Goal: Task Accomplishment & Management: Complete application form

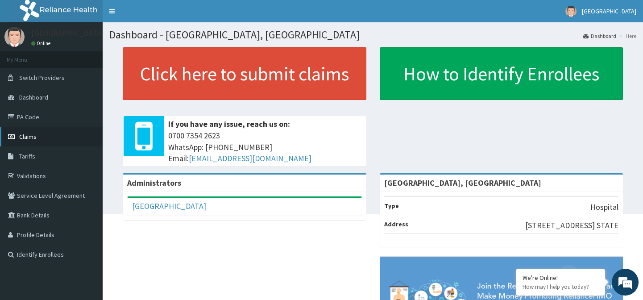
click at [26, 137] on span "Claims" at bounding box center [27, 137] width 17 height 8
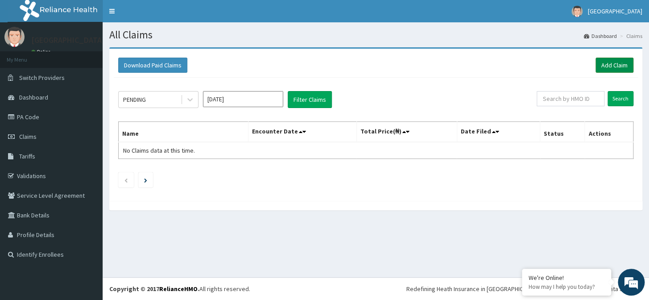
click at [616, 64] on link "Add Claim" at bounding box center [615, 65] width 38 height 15
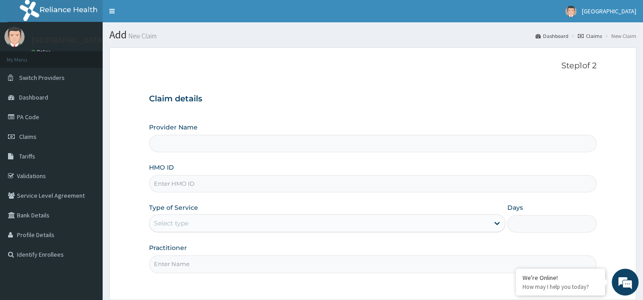
type input "[GEOGRAPHIC_DATA], [GEOGRAPHIC_DATA]"
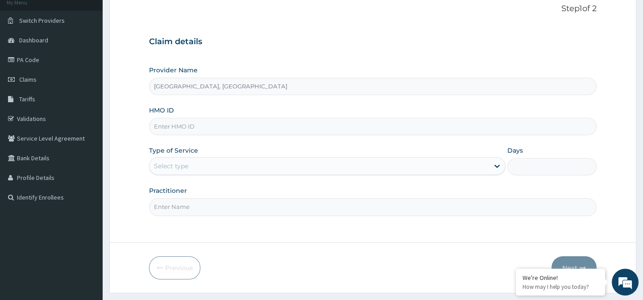
scroll to position [80, 0]
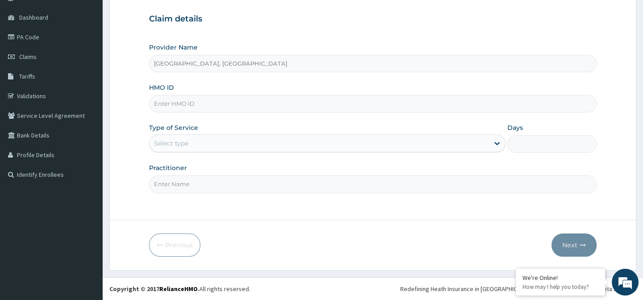
click at [227, 101] on input "HMO ID" at bounding box center [372, 103] width 447 height 17
paste input "PNO/10044/A"
type input "PNO/10044/A"
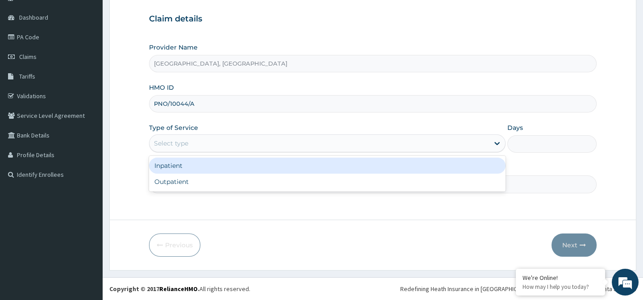
click at [327, 147] on div "Select type" at bounding box center [320, 143] width 340 height 14
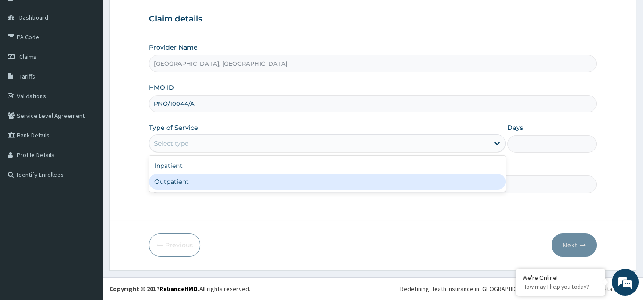
drag, startPoint x: 326, startPoint y: 180, endPoint x: 353, endPoint y: 173, distance: 27.3
click at [326, 181] on div "Outpatient" at bounding box center [327, 182] width 357 height 16
type input "1"
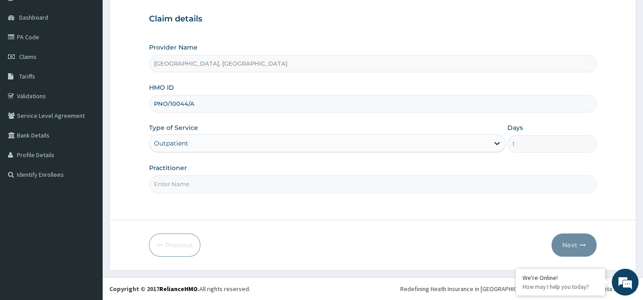
click at [308, 190] on input "Practitioner" at bounding box center [372, 183] width 447 height 17
type input "DR. KEN"
click at [562, 245] on button "Next" at bounding box center [574, 244] width 45 height 23
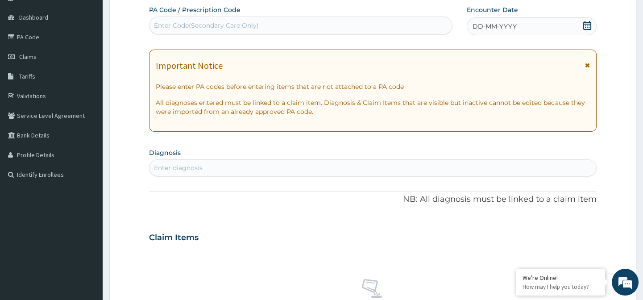
click at [483, 22] on div "DD-MM-YYYY" at bounding box center [532, 26] width 130 height 18
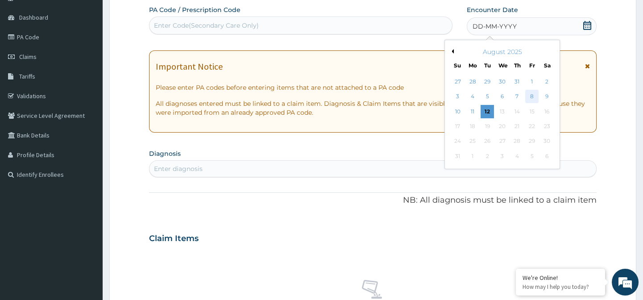
click at [531, 96] on div "8" at bounding box center [531, 96] width 13 height 13
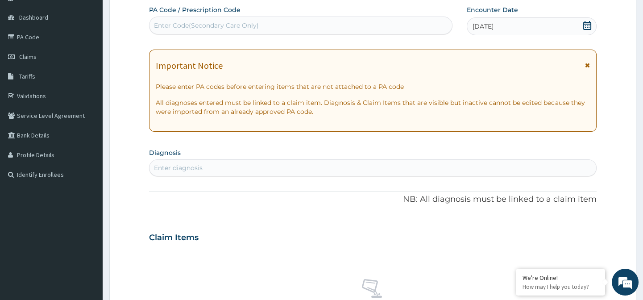
click at [311, 168] on div "Enter diagnosis" at bounding box center [373, 168] width 446 height 14
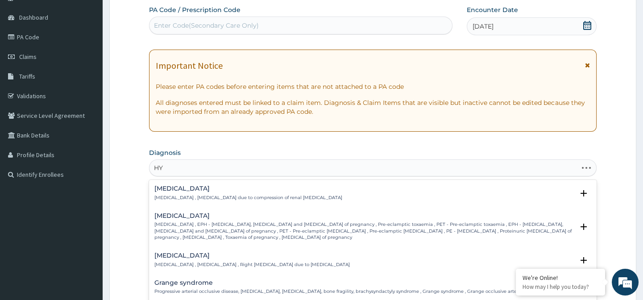
type input "H"
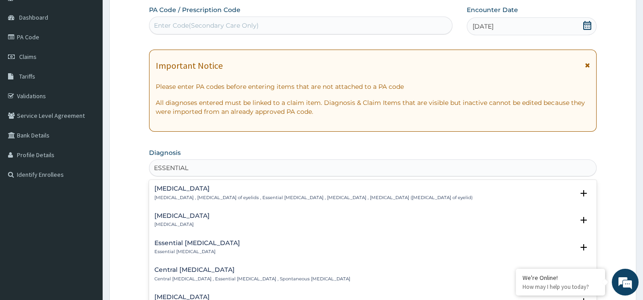
type input "ESSENTIAL H"
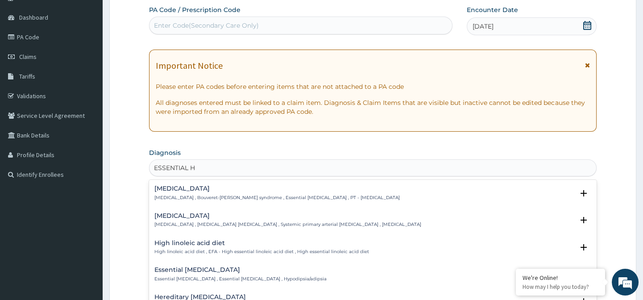
click at [255, 220] on div "Essential hypertension Essential hypertension , Idiopathic hypertension , Syste…" at bounding box center [287, 220] width 267 height 16
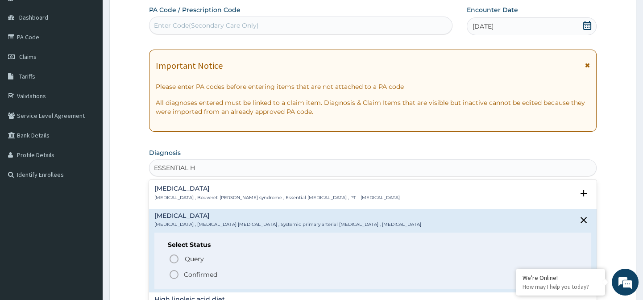
click at [219, 272] on span "Confirmed" at bounding box center [373, 274] width 409 height 11
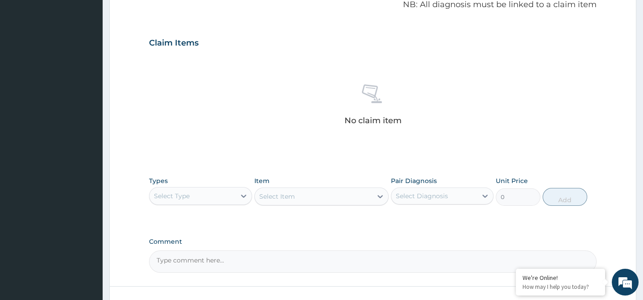
scroll to position [323, 0]
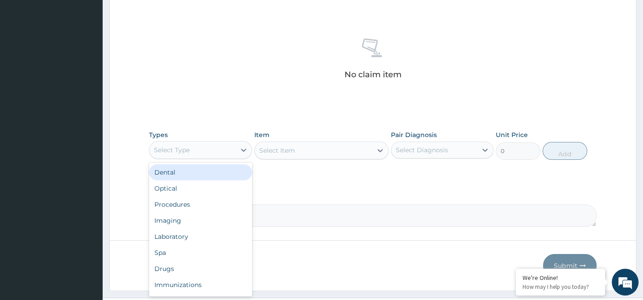
drag, startPoint x: 196, startPoint y: 141, endPoint x: 196, endPoint y: 157, distance: 16.5
click at [196, 141] on div "Select Type" at bounding box center [200, 150] width 103 height 18
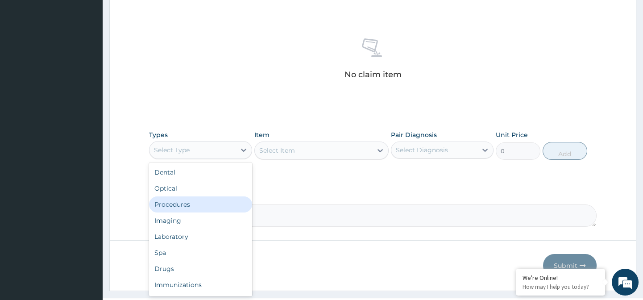
click at [201, 206] on div "Procedures" at bounding box center [200, 204] width 103 height 16
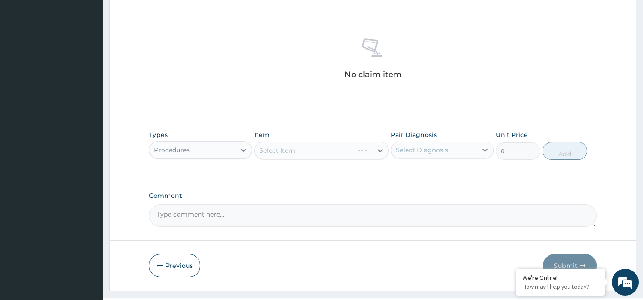
click at [287, 146] on div "Select Item" at bounding box center [321, 150] width 134 height 18
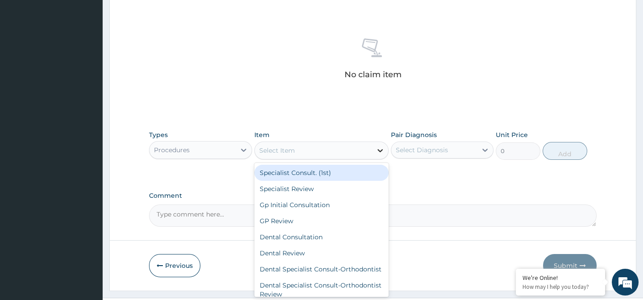
click at [383, 149] on icon at bounding box center [380, 150] width 9 height 9
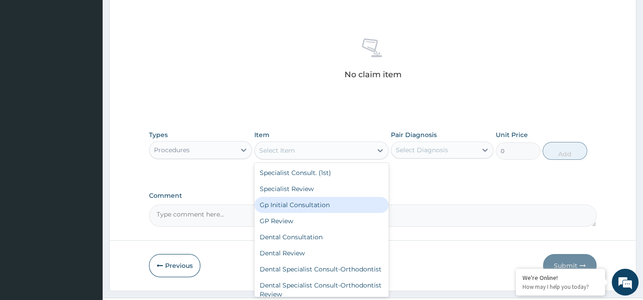
click at [330, 201] on div "Gp Initial Consultation" at bounding box center [321, 205] width 134 height 16
type input "3000"
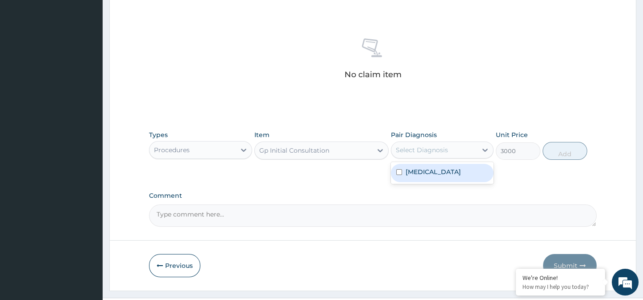
click at [448, 147] on div "Select Diagnosis" at bounding box center [434, 150] width 86 height 14
click at [448, 167] on label "Essential hypertension" at bounding box center [433, 171] width 55 height 9
checkbox input "true"
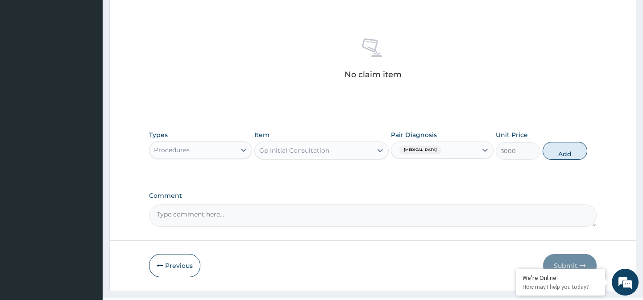
drag, startPoint x: 562, startPoint y: 152, endPoint x: 491, endPoint y: 184, distance: 77.9
click at [562, 152] on button "Add" at bounding box center [565, 151] width 45 height 18
type input "0"
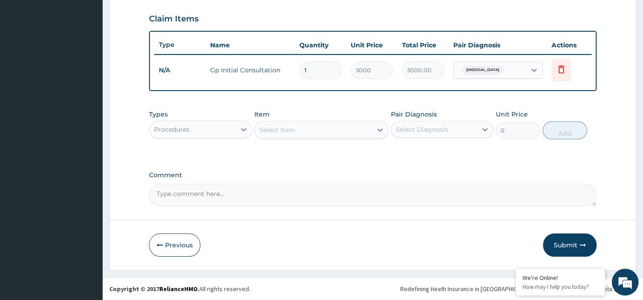
click at [211, 126] on div "Procedures" at bounding box center [193, 129] width 86 height 14
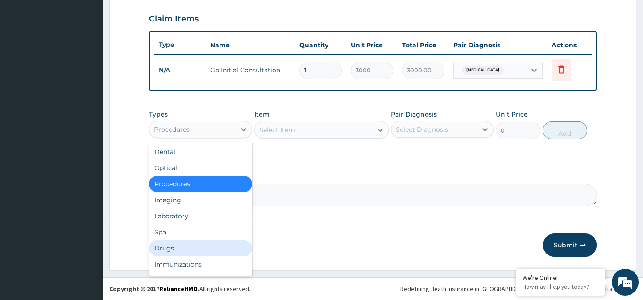
drag, startPoint x: 207, startPoint y: 242, endPoint x: 254, endPoint y: 195, distance: 66.6
click at [208, 242] on div "Drugs" at bounding box center [200, 248] width 103 height 16
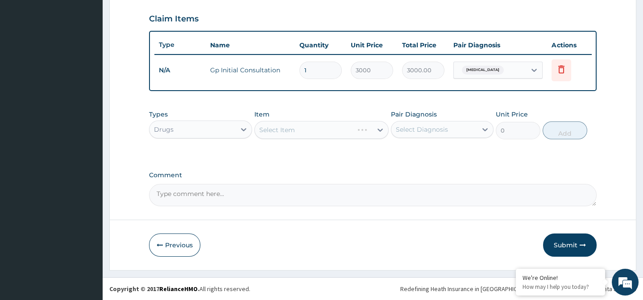
click at [299, 121] on div "Select Item" at bounding box center [321, 130] width 134 height 18
click at [312, 130] on div "Select Item" at bounding box center [321, 130] width 134 height 18
click at [371, 129] on div "Select Item" at bounding box center [313, 130] width 117 height 14
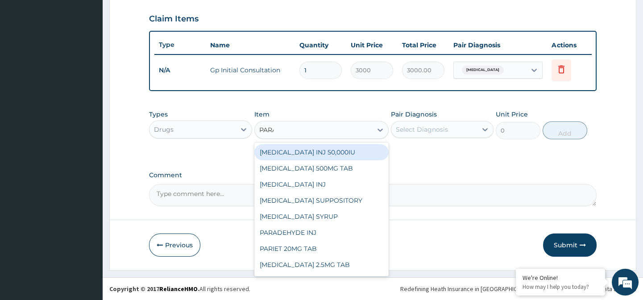
type input "PARAC"
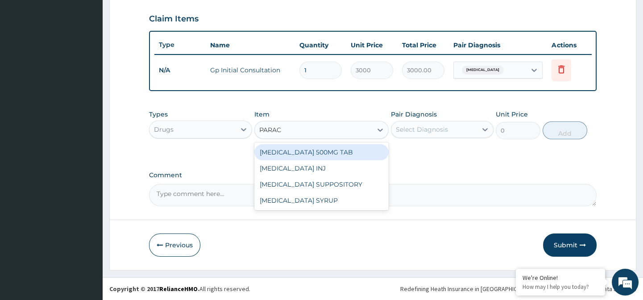
click at [367, 156] on div "PARACETAMOL 500MG TAB" at bounding box center [321, 152] width 134 height 16
type input "72"
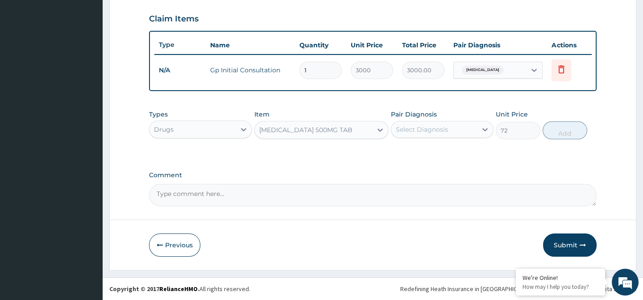
click at [424, 130] on div "Select Diagnosis" at bounding box center [422, 129] width 52 height 9
drag, startPoint x: 435, startPoint y: 155, endPoint x: 509, endPoint y: 143, distance: 74.6
click at [440, 153] on label "Essential hypertension" at bounding box center [433, 151] width 55 height 9
checkbox input "true"
click at [558, 131] on button "Add" at bounding box center [565, 130] width 45 height 18
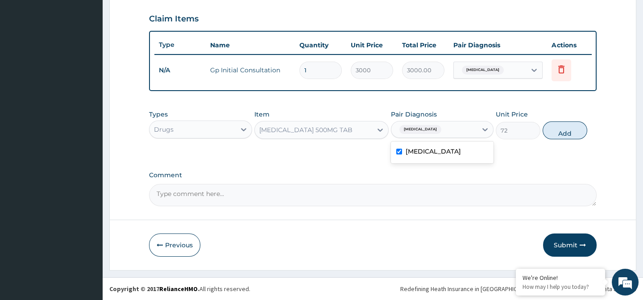
type input "0"
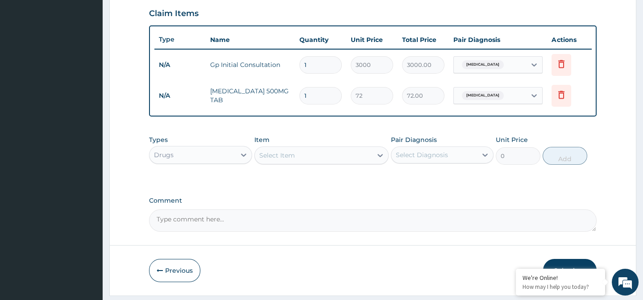
click at [307, 154] on div "Select Item" at bounding box center [313, 155] width 117 height 14
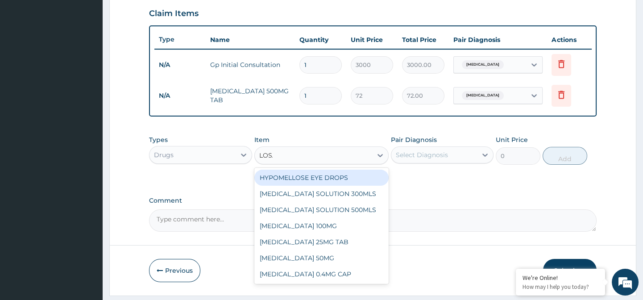
type input "LOSAR"
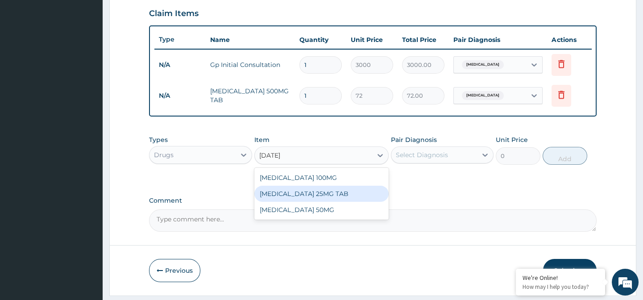
click at [304, 202] on div "[MEDICAL_DATA] 25MG TAB" at bounding box center [321, 194] width 134 height 16
type input "168"
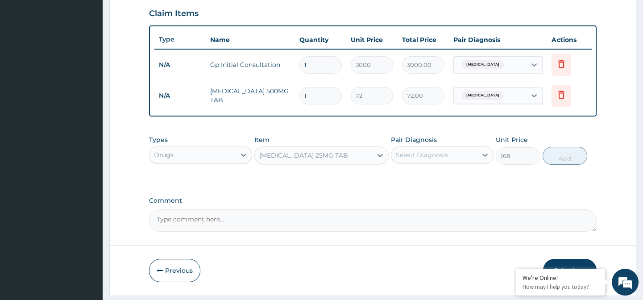
click at [432, 159] on div "Select Diagnosis" at bounding box center [422, 154] width 52 height 9
click at [437, 178] on label "Essential hypertension" at bounding box center [433, 176] width 55 height 9
checkbox input "true"
click at [558, 161] on button "Add" at bounding box center [565, 156] width 45 height 18
type input "0"
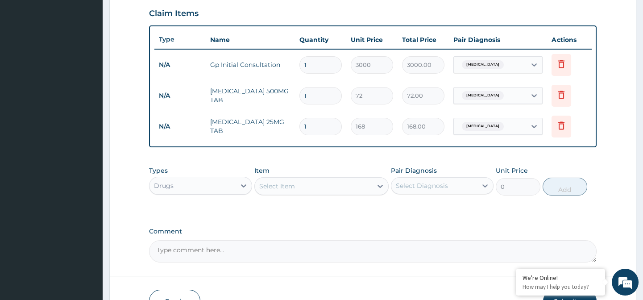
click at [276, 191] on div "Select Item" at bounding box center [277, 186] width 36 height 9
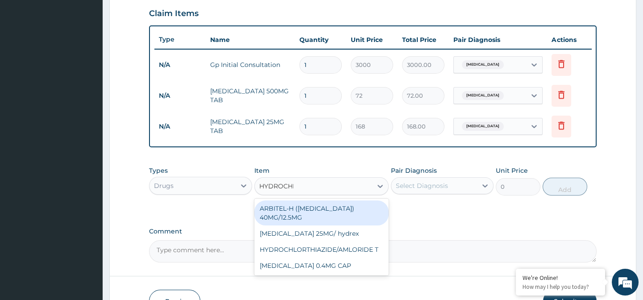
type input "HYDROCHLO"
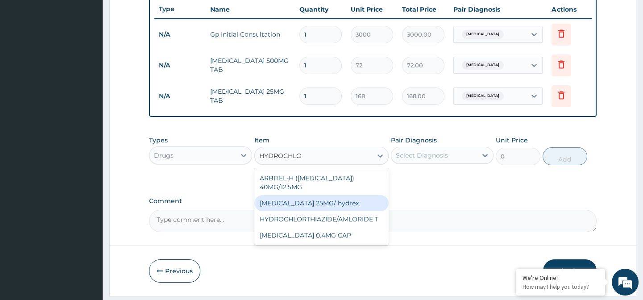
scroll to position [347, 0]
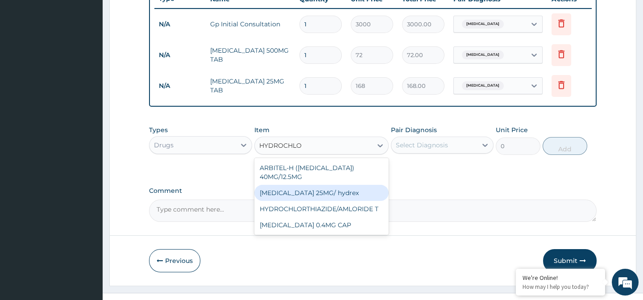
click at [300, 201] on div "HYDROCHLOROTHIAZIDE 25MG/ hydrex" at bounding box center [321, 193] width 134 height 16
type input "138"
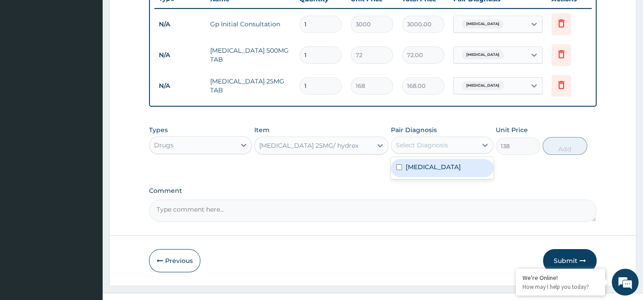
click at [432, 150] on div "Select Diagnosis" at bounding box center [422, 145] width 52 height 9
click at [434, 169] on label "Essential hypertension" at bounding box center [433, 166] width 55 height 9
checkbox input "true"
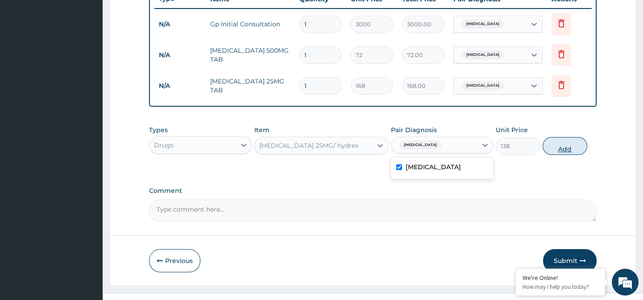
click at [558, 155] on button "Add" at bounding box center [565, 146] width 45 height 18
type input "0"
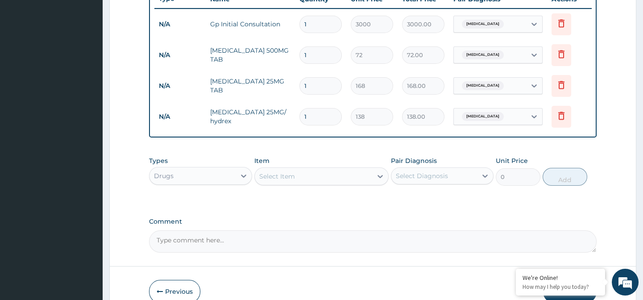
click at [325, 183] on div "Select Item" at bounding box center [313, 176] width 117 height 14
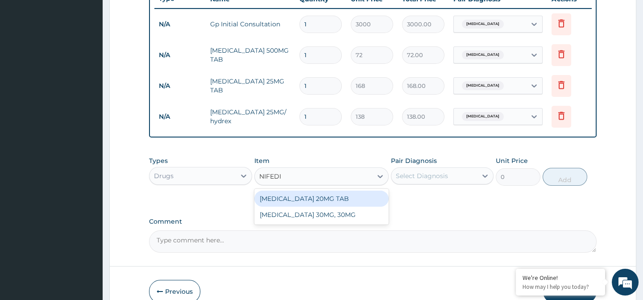
type input "NIFEDIP"
click at [325, 196] on div "NIFEDIPINE 20MG TAB" at bounding box center [321, 199] width 134 height 16
type input "168"
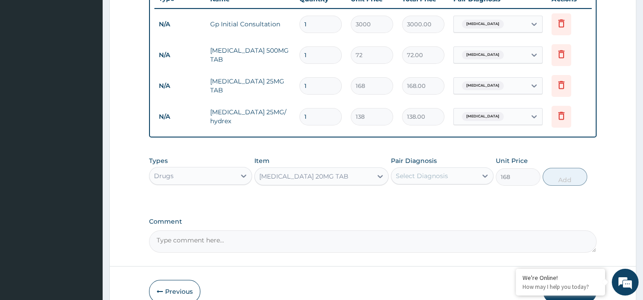
click at [423, 179] on div "Select Diagnosis" at bounding box center [422, 175] width 52 height 9
click at [433, 198] on div "Essential hypertension" at bounding box center [442, 199] width 103 height 18
checkbox input "true"
click at [569, 183] on button "Add" at bounding box center [565, 177] width 45 height 18
type input "0"
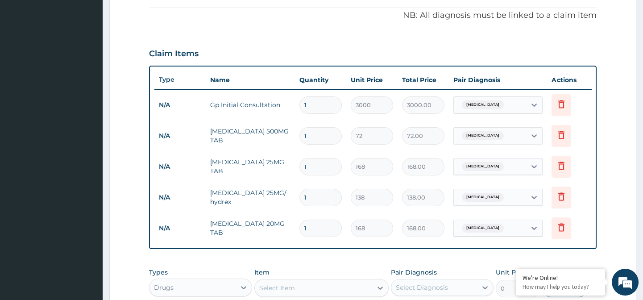
scroll to position [266, 0]
click at [307, 164] on input "1" at bounding box center [321, 166] width 42 height 17
type input "0.00"
type input "2"
type input "336.00"
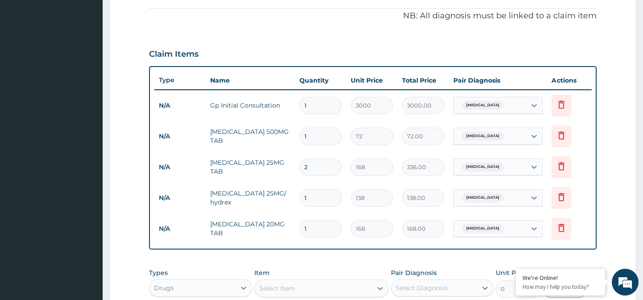
type input "28"
type input "4704.00"
type input "28"
click at [319, 196] on input "1" at bounding box center [321, 197] width 42 height 17
type input "0.00"
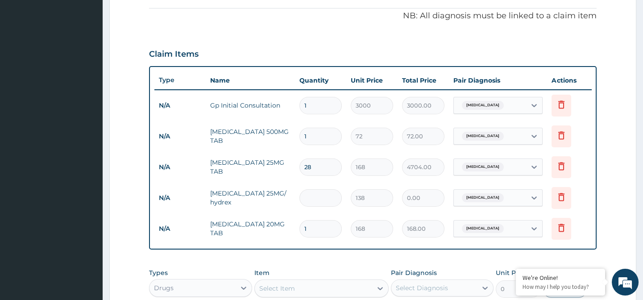
type input "3"
type input "414.00"
type input "30"
type input "4140.00"
type input "30"
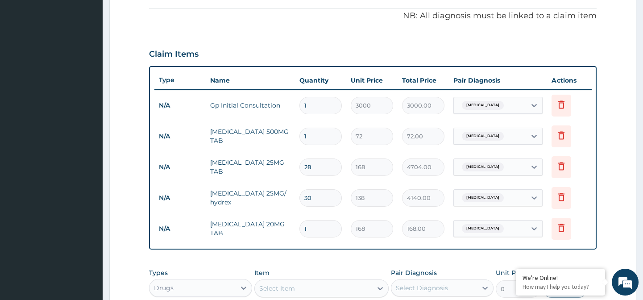
click at [313, 225] on input "1" at bounding box center [321, 228] width 42 height 17
type input "0.00"
type input "3"
type input "504.00"
type input "30"
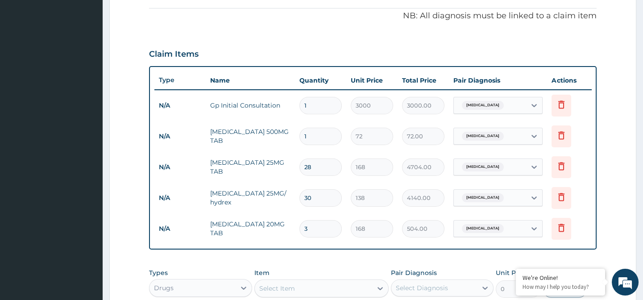
type input "5040.00"
type input "30"
click at [313, 138] on input "1" at bounding box center [321, 136] width 42 height 17
type input "18"
type input "1296.00"
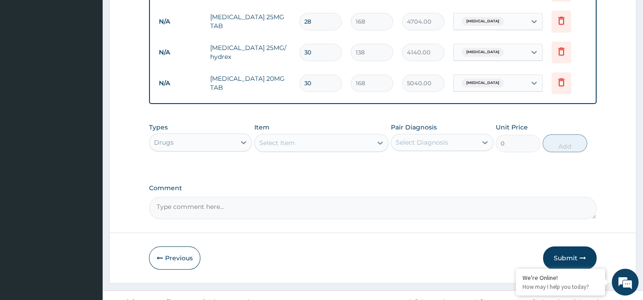
scroll to position [431, 0]
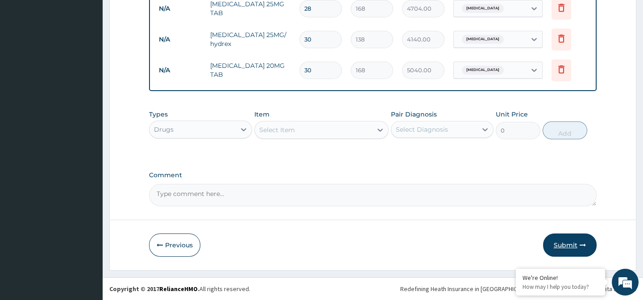
type input "18"
click at [568, 241] on button "Submit" at bounding box center [570, 244] width 54 height 23
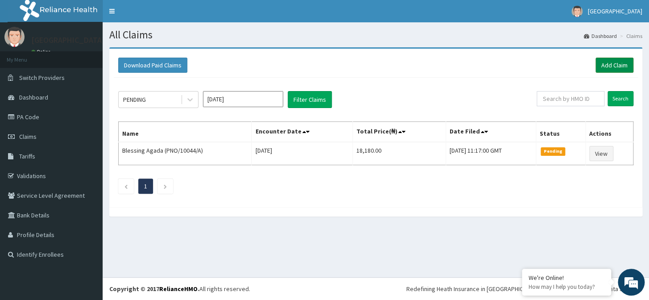
click at [607, 63] on link "Add Claim" at bounding box center [615, 65] width 38 height 15
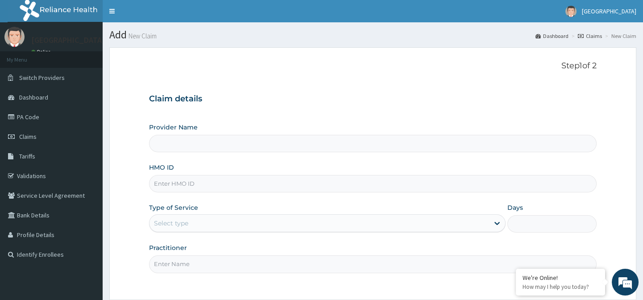
type input "Niger Hospital, Lokoja"
click at [303, 187] on input "HMO ID" at bounding box center [372, 183] width 447 height 17
paste input "SLB/11015/A"
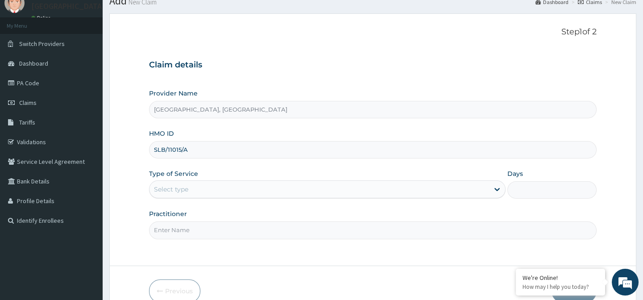
scroll to position [80, 0]
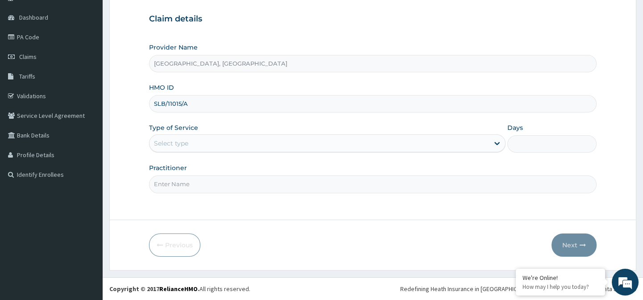
type input "SLB/11015/A"
click at [470, 146] on div "Select type" at bounding box center [320, 143] width 340 height 14
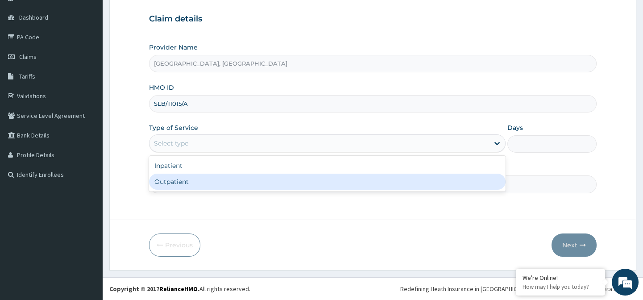
click at [478, 180] on div "Outpatient" at bounding box center [327, 182] width 357 height 16
type input "1"
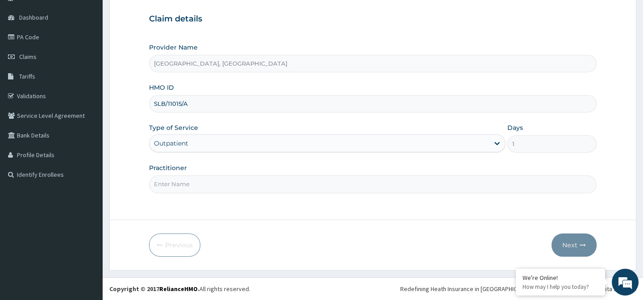
drag, startPoint x: 400, startPoint y: 187, endPoint x: 389, endPoint y: 188, distance: 11.2
click at [400, 187] on input "Practitioner" at bounding box center [372, 183] width 447 height 17
type input "DR. KEN"
click at [565, 245] on button "Next" at bounding box center [574, 244] width 45 height 23
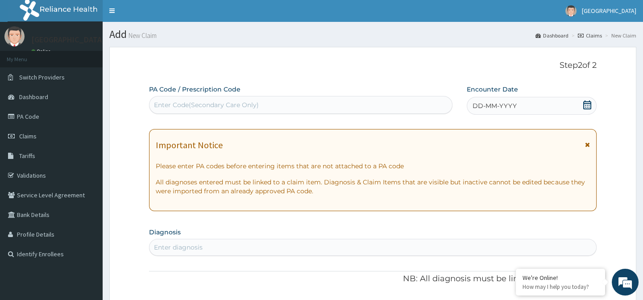
scroll to position [0, 0]
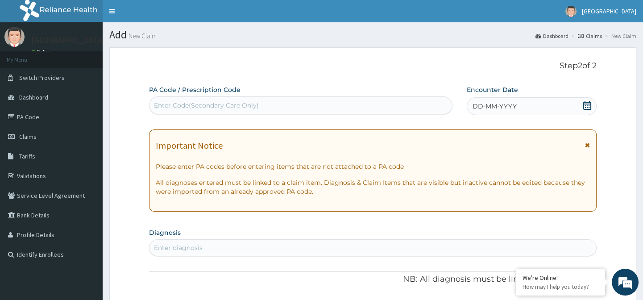
click at [586, 102] on icon at bounding box center [587, 105] width 8 height 9
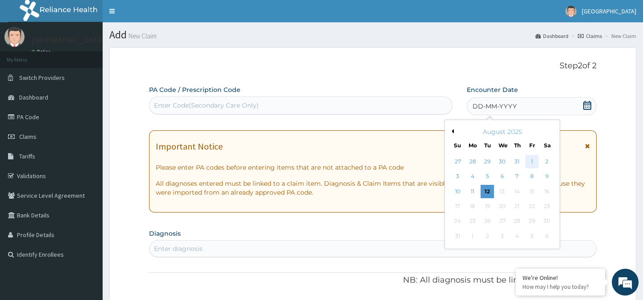
click at [534, 161] on div "1" at bounding box center [531, 161] width 13 height 13
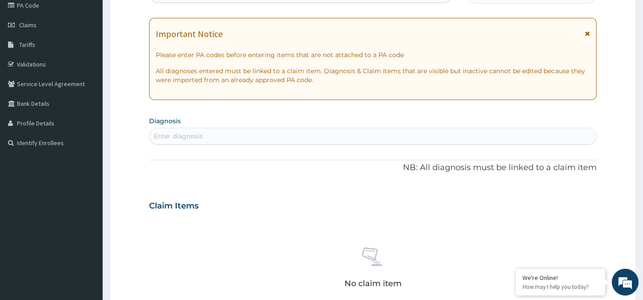
scroll to position [121, 0]
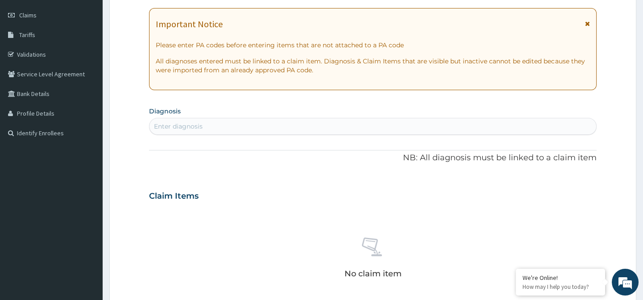
click at [175, 126] on div "Enter diagnosis" at bounding box center [178, 126] width 49 height 9
type input "TYPHOID"
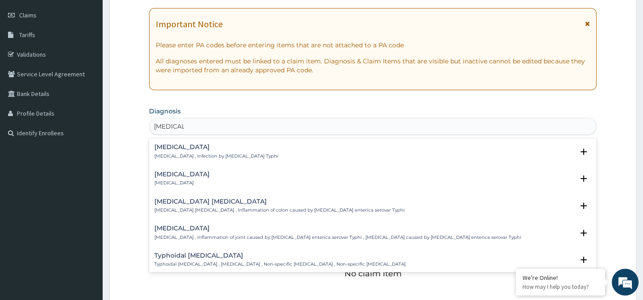
click at [214, 156] on p "Typhoid fever , Infection by Salmonella Typhi" at bounding box center [216, 156] width 124 height 6
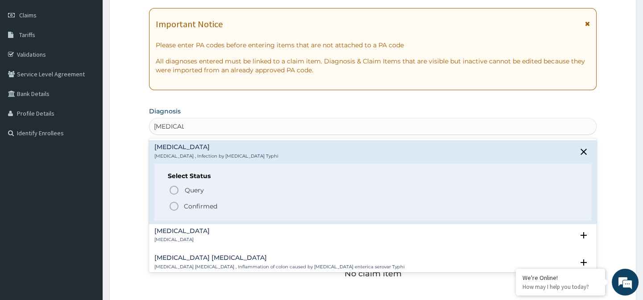
drag, startPoint x: 209, startPoint y: 206, endPoint x: 213, endPoint y: 193, distance: 14.1
click at [208, 203] on p "Confirmed" at bounding box center [200, 206] width 33 height 9
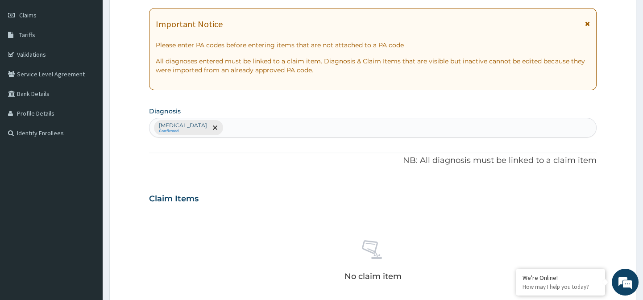
click at [254, 120] on div "Typhoid fever Confirmed" at bounding box center [373, 127] width 446 height 19
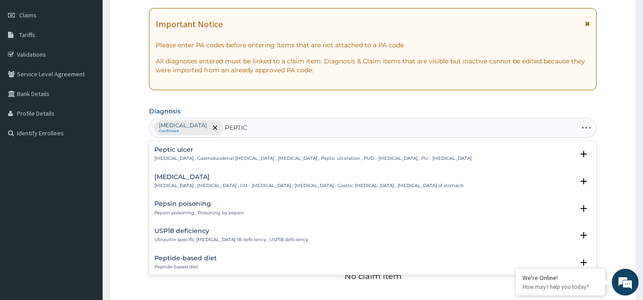
type input "PEPTIC U"
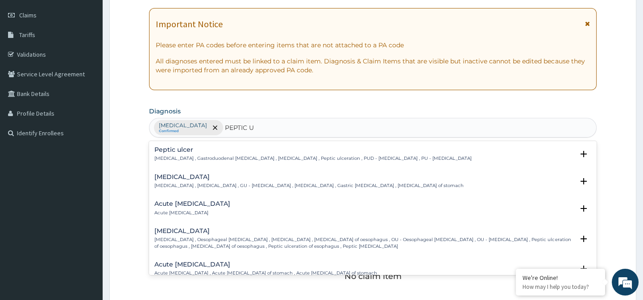
click at [258, 160] on p "Peptic ulcer , Gastroduodenal ulcer , Peptic ulcer disease , Peptic ulceration …" at bounding box center [312, 158] width 317 height 6
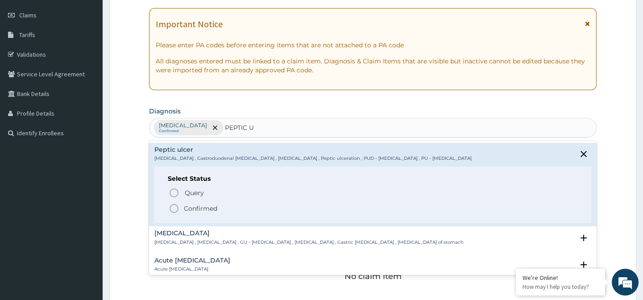
click at [225, 211] on span "Confirmed" at bounding box center [373, 208] width 409 height 11
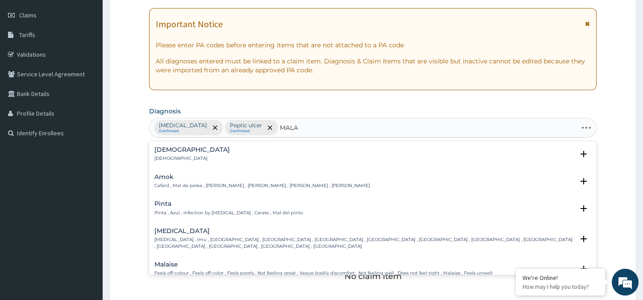
type input "MALAR"
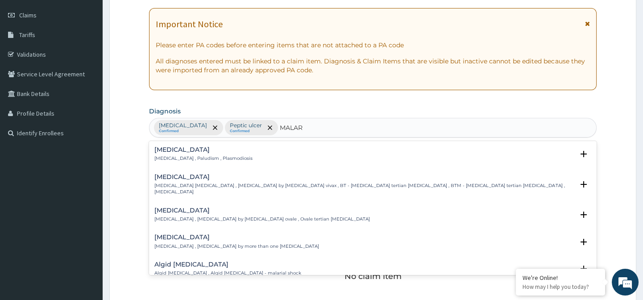
click at [302, 151] on div "Malaria Malaria , Paludism , Plasmodiosis" at bounding box center [372, 154] width 437 height 16
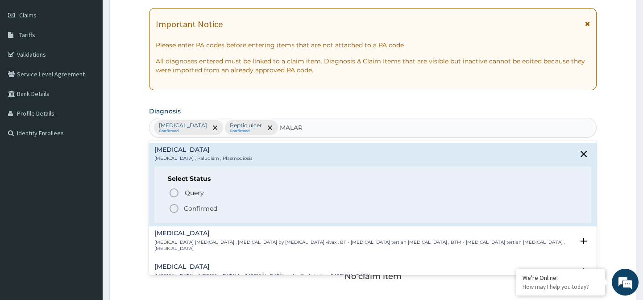
click at [194, 211] on p "Confirmed" at bounding box center [200, 208] width 33 height 9
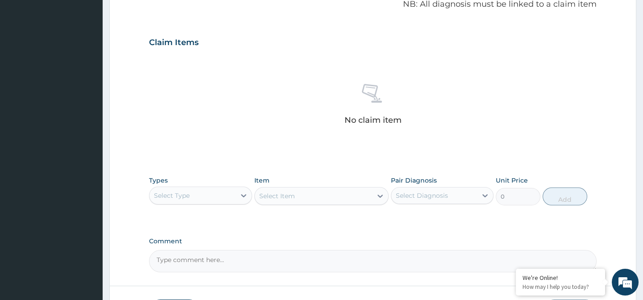
scroll to position [284, 0]
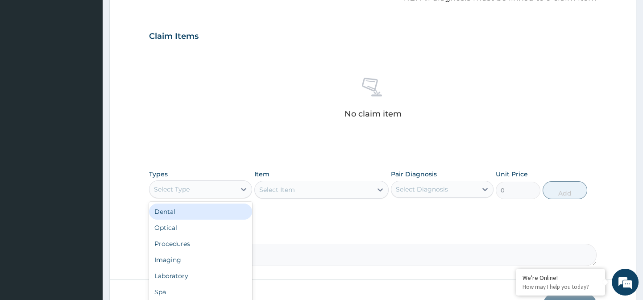
click at [211, 187] on div "Select Type" at bounding box center [193, 189] width 86 height 14
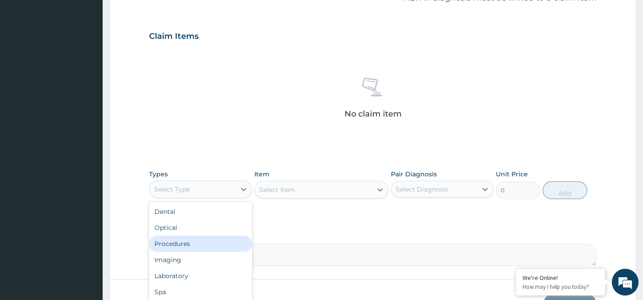
drag, startPoint x: 204, startPoint y: 242, endPoint x: 257, endPoint y: 205, distance: 65.4
click at [208, 237] on div "Procedures" at bounding box center [200, 244] width 103 height 16
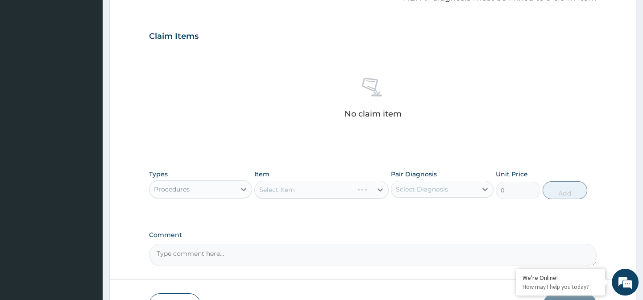
click at [291, 186] on div "Select Item" at bounding box center [321, 190] width 134 height 18
click at [314, 179] on div "Item Select Item" at bounding box center [321, 184] width 134 height 29
click at [315, 183] on div "Select Item" at bounding box center [313, 190] width 117 height 14
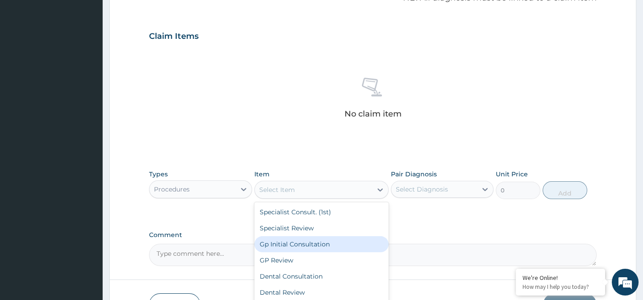
drag, startPoint x: 325, startPoint y: 244, endPoint x: 326, endPoint y: 239, distance: 5.1
click at [323, 244] on div "Gp Initial Consultation" at bounding box center [321, 244] width 134 height 16
type input "3000"
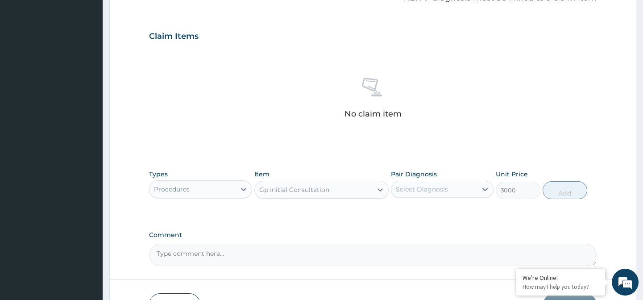
click at [472, 190] on div "Select Diagnosis" at bounding box center [434, 189] width 86 height 14
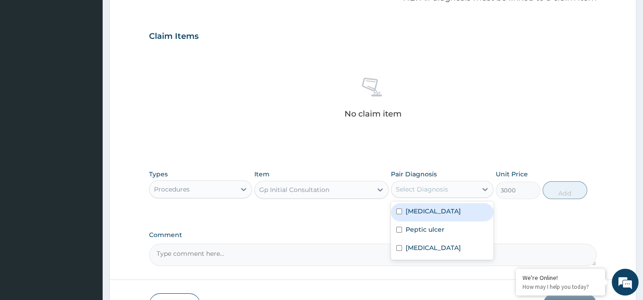
drag, startPoint x: 446, startPoint y: 216, endPoint x: 440, endPoint y: 223, distance: 9.2
click at [445, 216] on div "Typhoid fever" at bounding box center [442, 212] width 103 height 18
checkbox input "true"
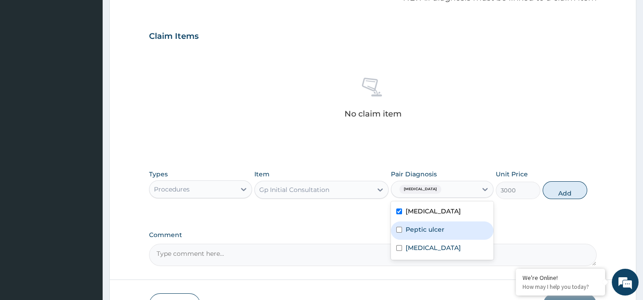
click at [436, 229] on label "Peptic ulcer" at bounding box center [425, 229] width 39 height 9
checkbox input "true"
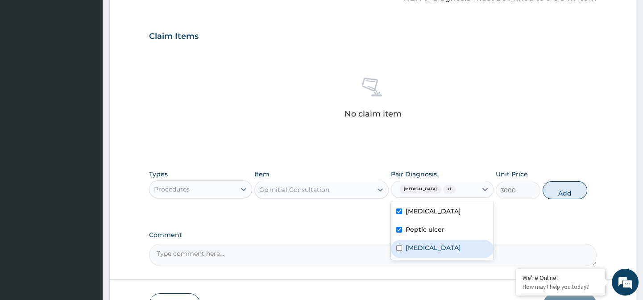
click at [434, 248] on div "Malaria" at bounding box center [442, 249] width 103 height 18
checkbox input "true"
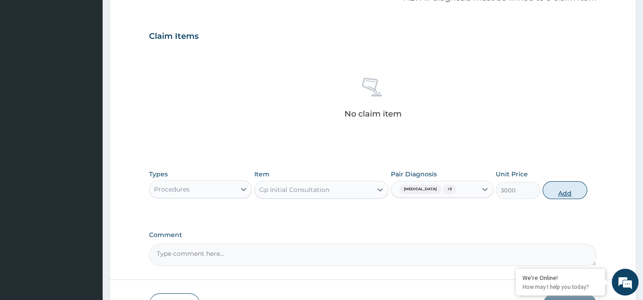
click at [562, 193] on button "Add" at bounding box center [565, 190] width 45 height 18
type input "0"
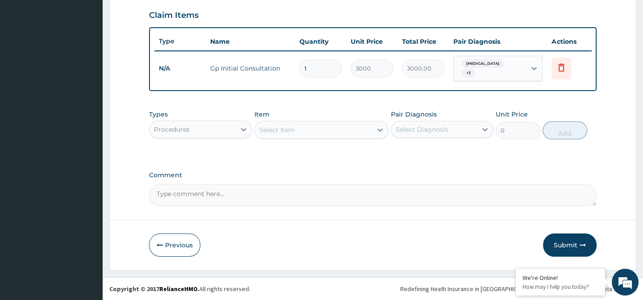
scroll to position [307, 0]
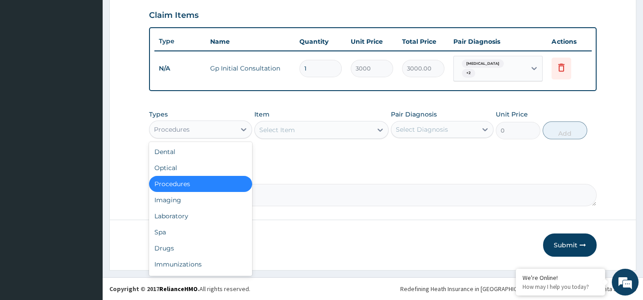
click at [213, 126] on div "Procedures" at bounding box center [193, 129] width 86 height 14
click at [196, 218] on div "Laboratory" at bounding box center [200, 216] width 103 height 16
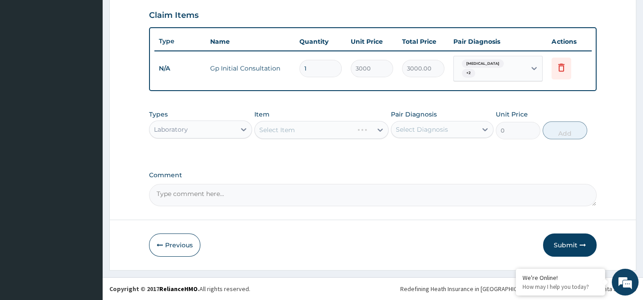
click at [293, 122] on div "Select Item" at bounding box center [321, 130] width 134 height 18
click at [376, 128] on icon at bounding box center [380, 129] width 9 height 9
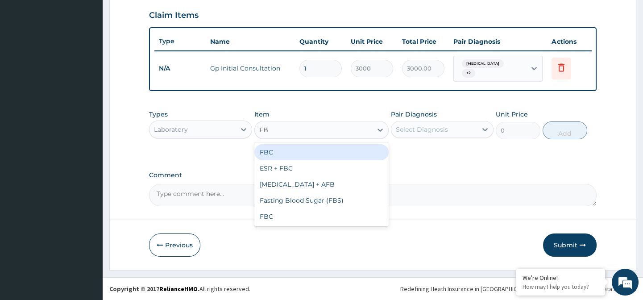
type input "FBC"
click at [376, 152] on div "FBC" at bounding box center [321, 152] width 134 height 16
type input "1200"
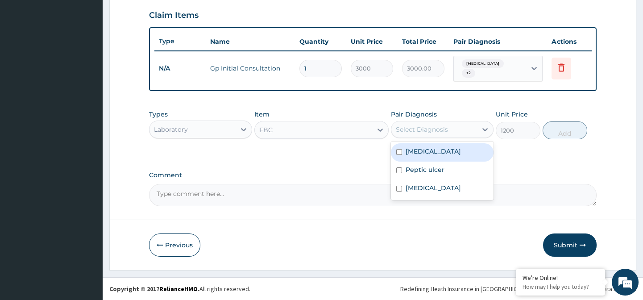
click at [431, 127] on div "Select Diagnosis" at bounding box center [422, 129] width 52 height 9
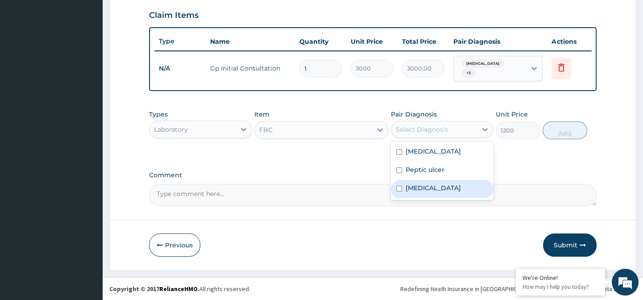
click at [434, 186] on div "Malaria" at bounding box center [442, 189] width 103 height 18
checkbox input "true"
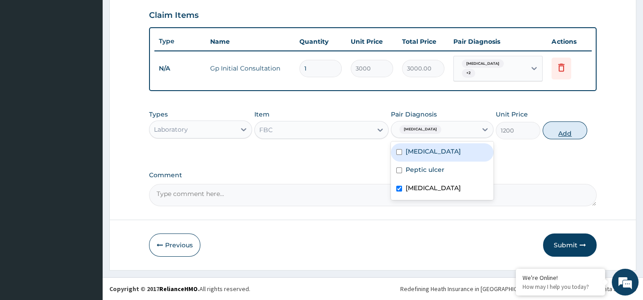
click at [566, 132] on button "Add" at bounding box center [565, 130] width 45 height 18
type input "0"
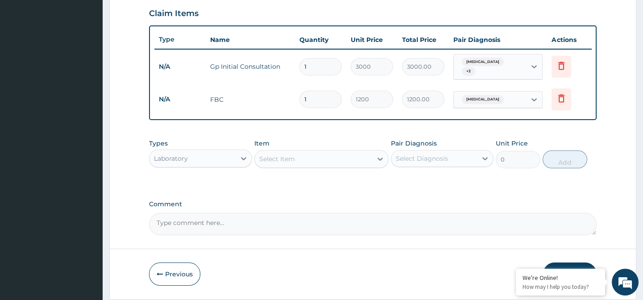
click at [290, 159] on div "Select Item" at bounding box center [277, 158] width 36 height 9
type input "PYLO"
click at [304, 183] on div "H.Pylori Test" at bounding box center [321, 181] width 134 height 16
type input "3200"
click at [470, 163] on div "Select Diagnosis" at bounding box center [434, 158] width 86 height 14
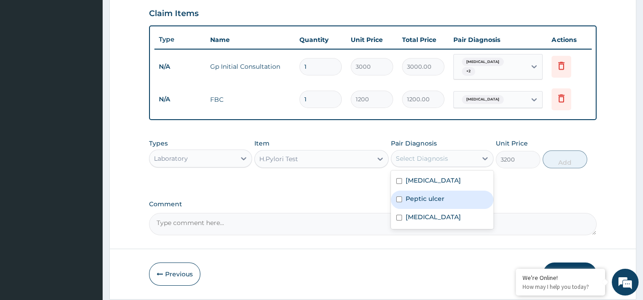
click at [445, 196] on div "Peptic ulcer" at bounding box center [442, 200] width 103 height 18
checkbox input "true"
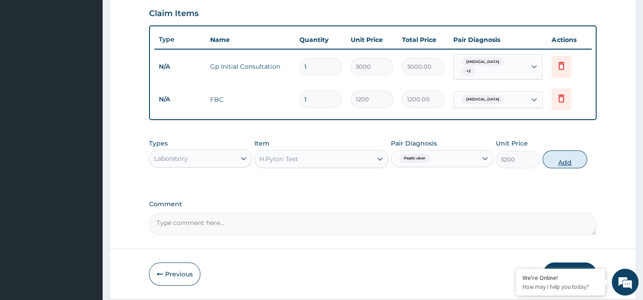
click at [570, 165] on button "Add" at bounding box center [565, 159] width 45 height 18
type input "0"
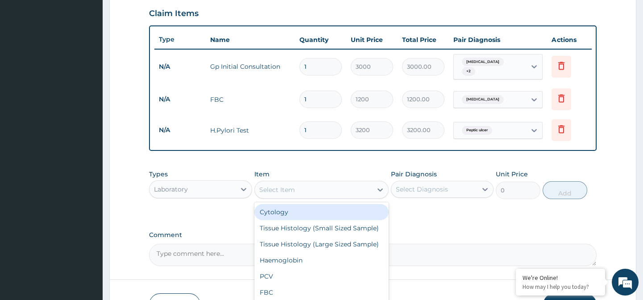
click at [308, 197] on div "Select Item" at bounding box center [313, 190] width 117 height 14
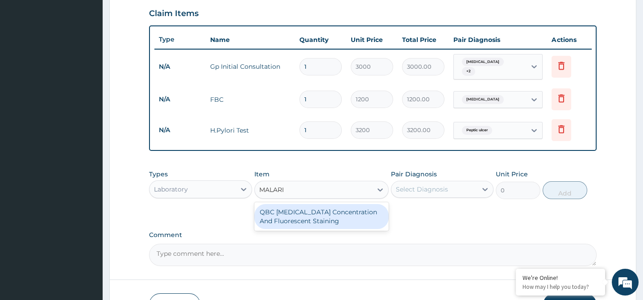
type input "MALARIA"
click at [316, 214] on div "QBC Malaria Concentration And Fluorescent Staining" at bounding box center [321, 216] width 134 height 25
type input "1500"
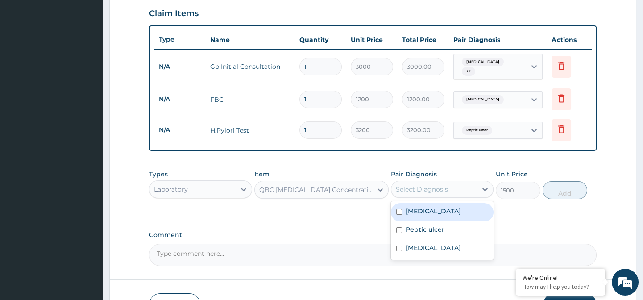
click at [415, 190] on div "Select Diagnosis" at bounding box center [422, 189] width 52 height 9
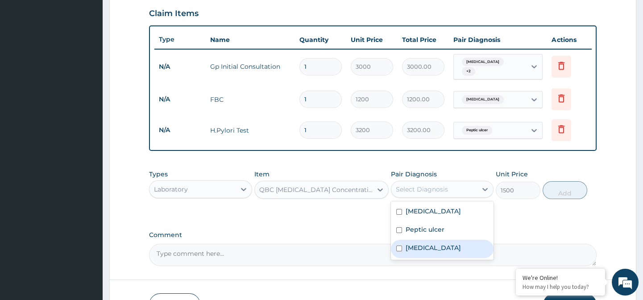
click at [415, 248] on label "Malaria" at bounding box center [433, 247] width 55 height 9
checkbox input "true"
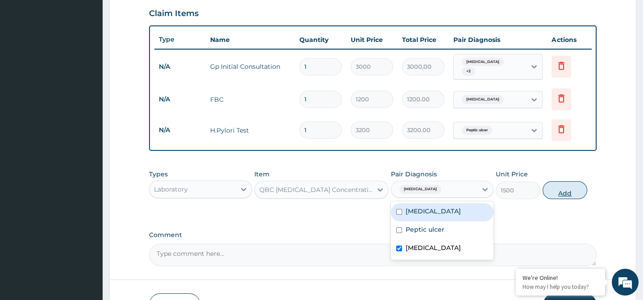
click at [567, 193] on button "Add" at bounding box center [565, 190] width 45 height 18
type input "0"
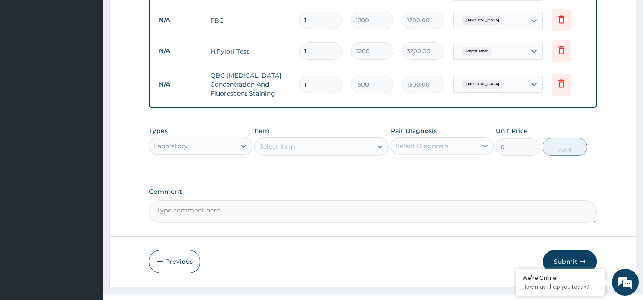
scroll to position [388, 0]
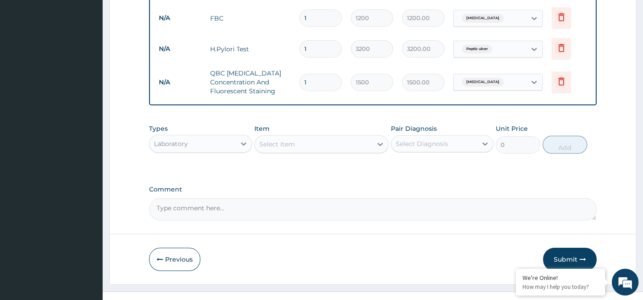
click at [308, 139] on div "Select Item" at bounding box center [313, 144] width 117 height 14
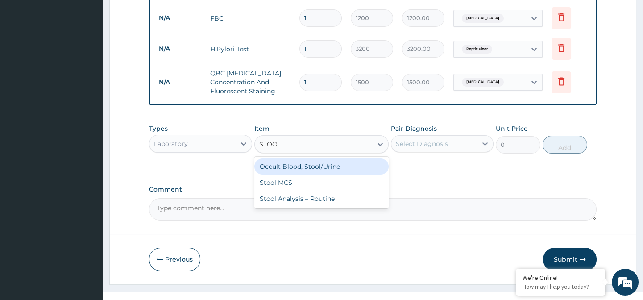
type input "STOOL"
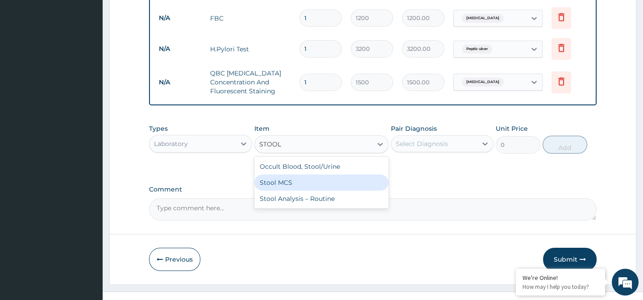
click at [308, 184] on div "Stool MCS" at bounding box center [321, 183] width 134 height 16
type input "800"
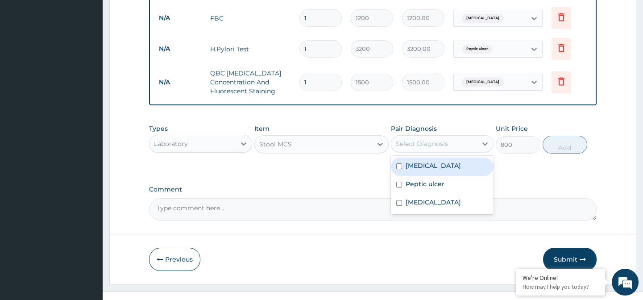
click at [402, 144] on div "Select Diagnosis" at bounding box center [422, 143] width 52 height 9
click at [405, 162] on div "Typhoid fever" at bounding box center [442, 167] width 103 height 18
checkbox input "true"
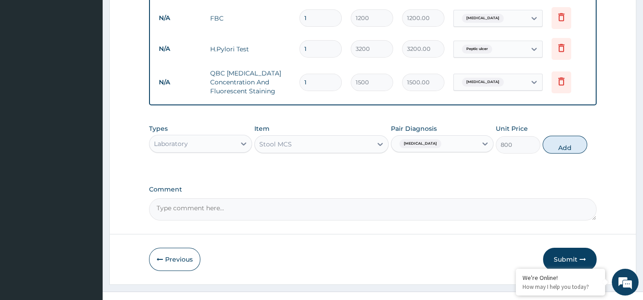
drag, startPoint x: 557, startPoint y: 147, endPoint x: 523, endPoint y: 155, distance: 34.9
click at [557, 148] on button "Add" at bounding box center [565, 145] width 45 height 18
type input "0"
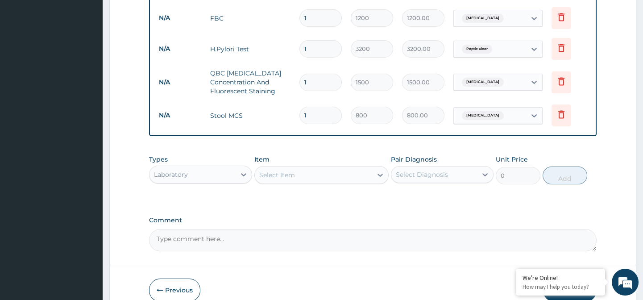
click at [364, 177] on div "Select Item" at bounding box center [313, 175] width 117 height 14
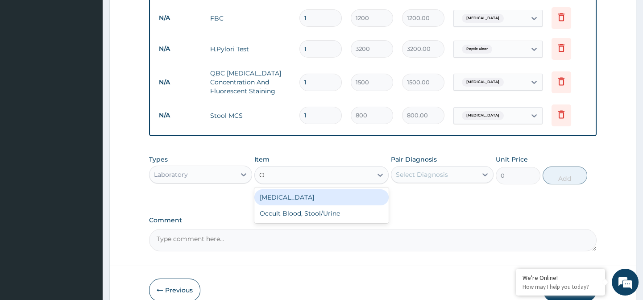
type input "OC"
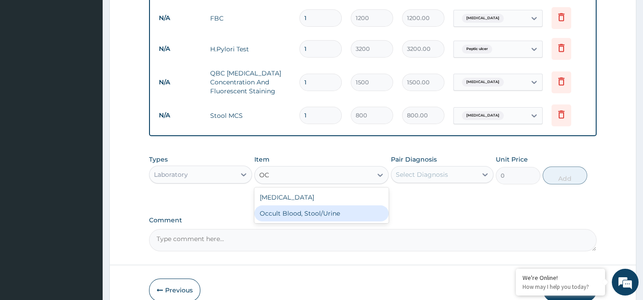
click at [347, 215] on div "Occult Blood, Stool/Urine" at bounding box center [321, 213] width 134 height 16
type input "800"
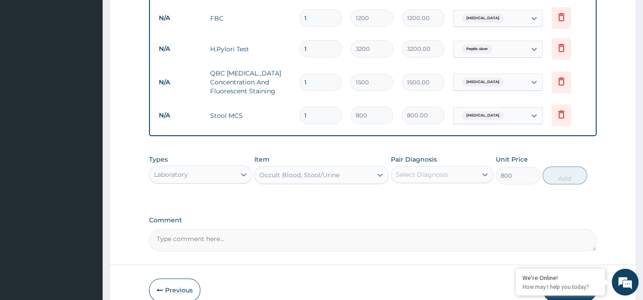
click at [434, 175] on div "Select Diagnosis" at bounding box center [422, 174] width 52 height 9
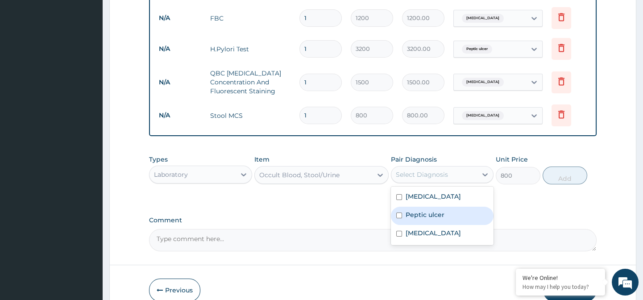
click at [423, 219] on label "Peptic ulcer" at bounding box center [425, 214] width 39 height 9
checkbox input "true"
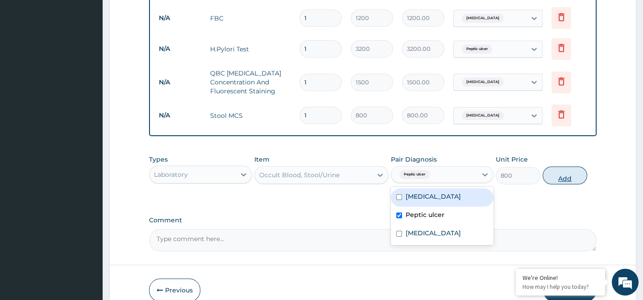
click at [569, 179] on button "Add" at bounding box center [565, 175] width 45 height 18
type input "0"
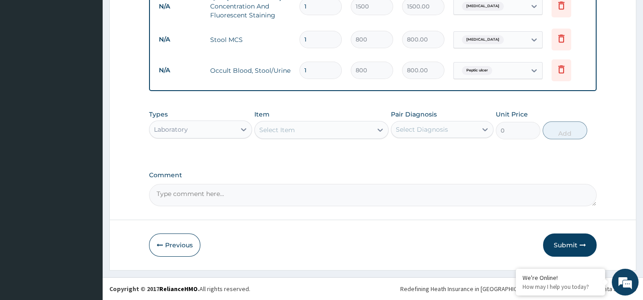
scroll to position [466, 0]
click at [225, 125] on div "Laboratory" at bounding box center [193, 129] width 86 height 14
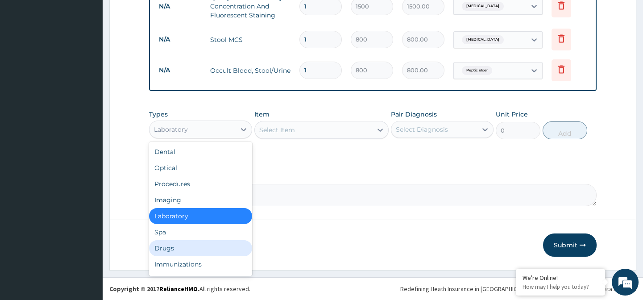
click at [185, 244] on div "Drugs" at bounding box center [200, 248] width 103 height 16
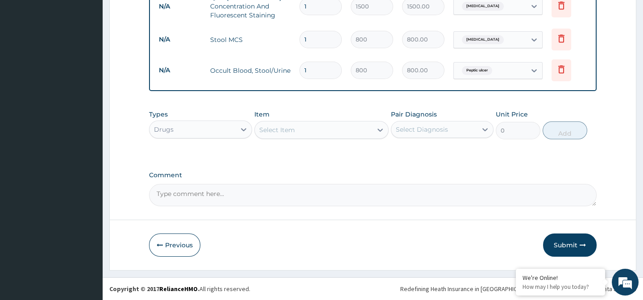
click at [305, 129] on div "Select Item" at bounding box center [313, 130] width 117 height 14
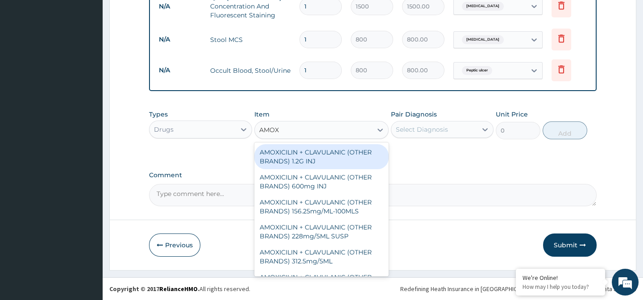
type input "AMOXY"
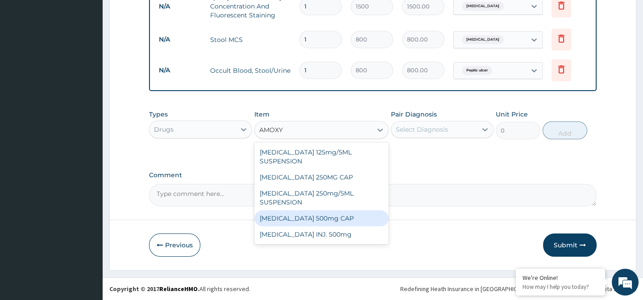
click at [312, 219] on div "AMOXYCILLIN 500mg CAP" at bounding box center [321, 218] width 134 height 16
type input "120"
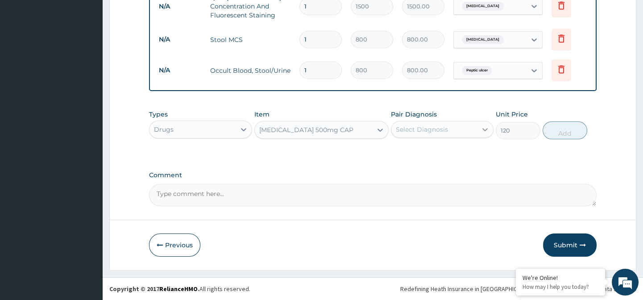
click at [484, 128] on icon at bounding box center [485, 129] width 9 height 9
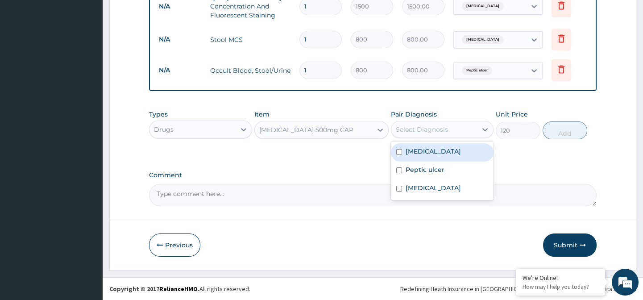
click at [447, 154] on label "Typhoid fever" at bounding box center [433, 151] width 55 height 9
checkbox input "true"
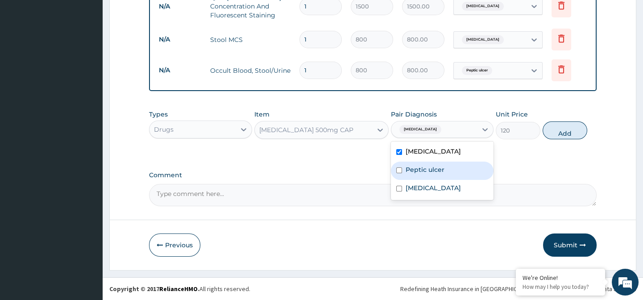
click at [436, 168] on label "Peptic ulcer" at bounding box center [425, 169] width 39 height 9
checkbox input "true"
click at [561, 134] on button "Add" at bounding box center [565, 130] width 45 height 18
type input "0"
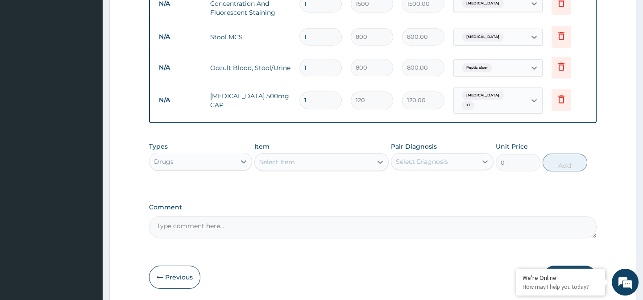
click at [286, 159] on div "Select Item" at bounding box center [277, 162] width 36 height 9
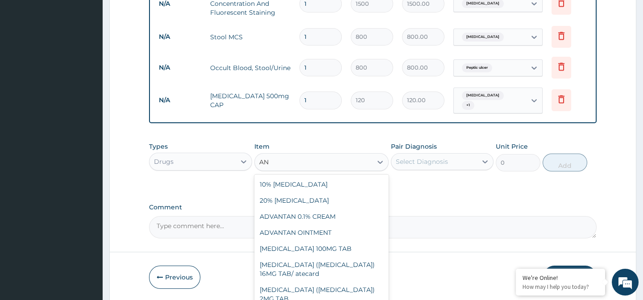
type input "A"
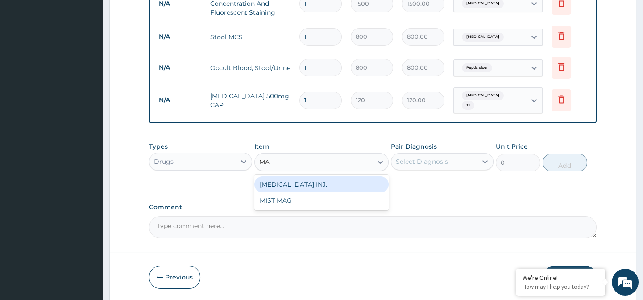
type input "M"
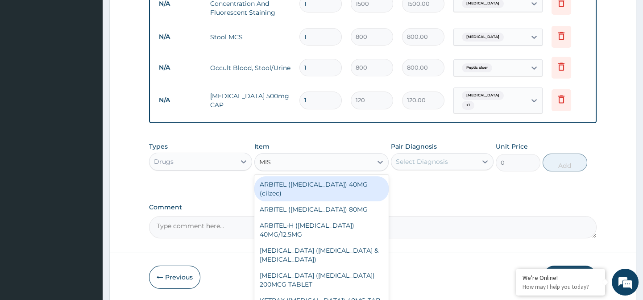
type input "MIST"
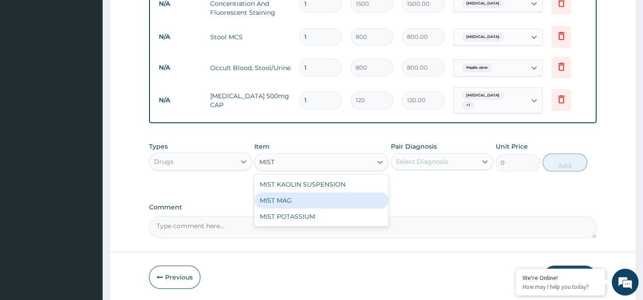
click at [326, 198] on div "MIST MAG" at bounding box center [321, 200] width 134 height 16
type input "594"
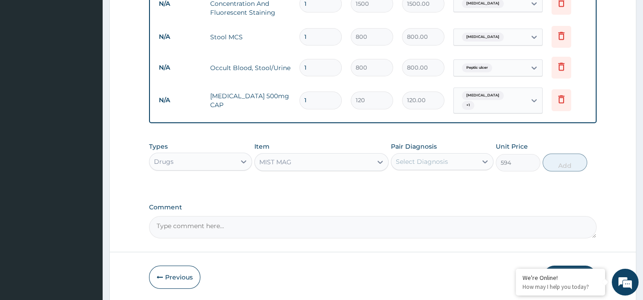
click at [409, 160] on div "Select Diagnosis" at bounding box center [422, 161] width 52 height 9
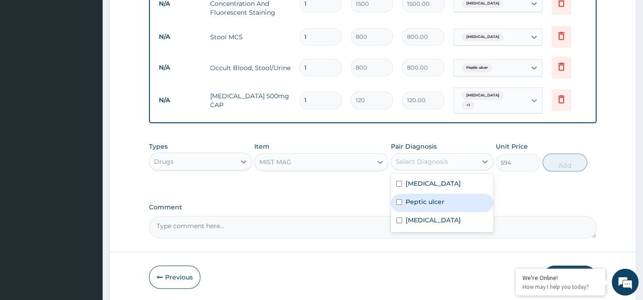
click at [424, 205] on div "Peptic ulcer" at bounding box center [442, 203] width 103 height 18
checkbox input "true"
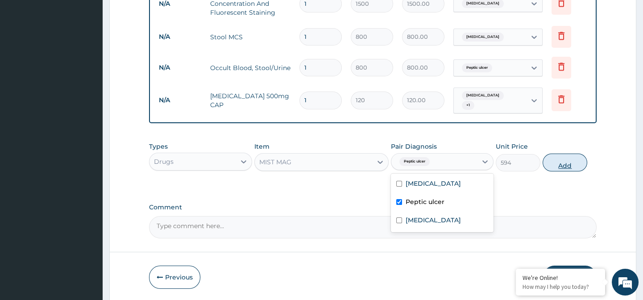
click at [564, 164] on button "Add" at bounding box center [565, 163] width 45 height 18
type input "0"
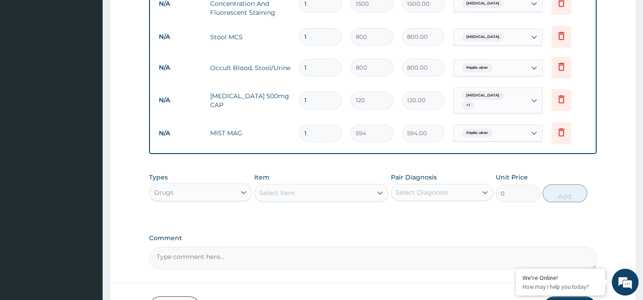
click at [290, 194] on div "Select Item" at bounding box center [277, 192] width 36 height 9
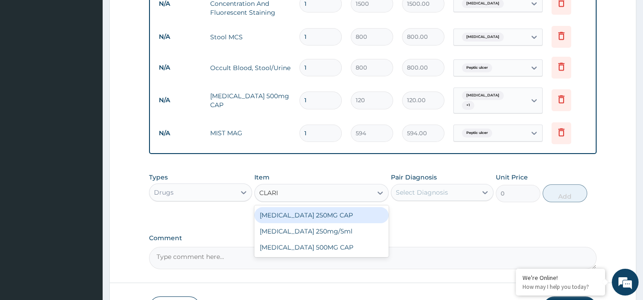
type input "CLARIT"
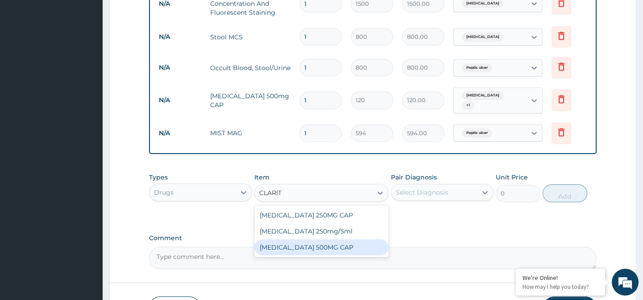
click at [330, 247] on div "CLARITHROMYCIN 500MG CAP" at bounding box center [321, 247] width 134 height 16
type input "420"
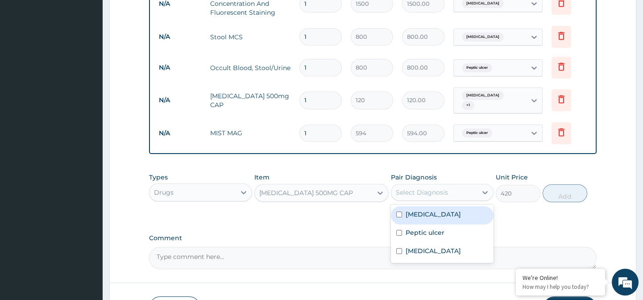
click at [423, 188] on div "Select Diagnosis" at bounding box center [422, 192] width 52 height 9
click at [424, 218] on div "Typhoid fever" at bounding box center [442, 215] width 103 height 18
checkbox input "true"
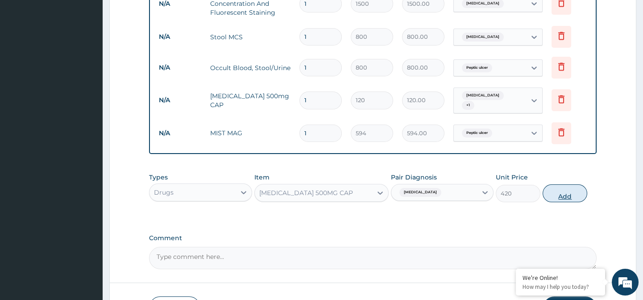
click at [568, 196] on button "Add" at bounding box center [565, 193] width 45 height 18
type input "0"
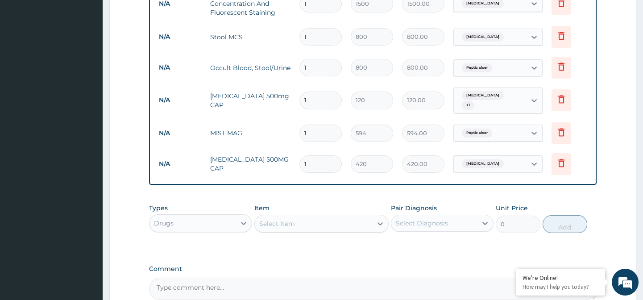
click at [335, 227] on div "Select Item" at bounding box center [313, 223] width 117 height 14
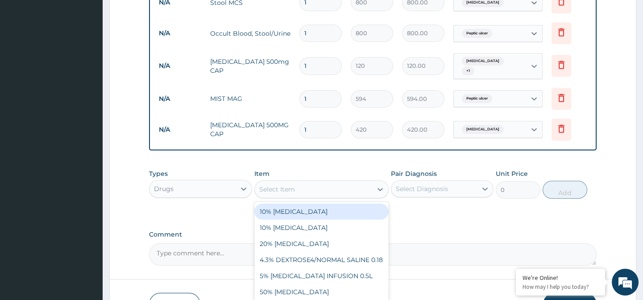
scroll to position [548, 0]
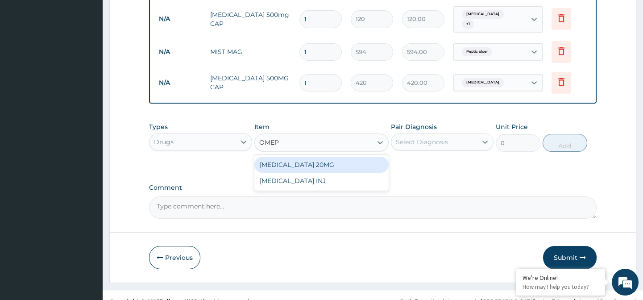
type input "OMEPR"
click at [311, 164] on div "OMEPRAZOLE 20MG" at bounding box center [321, 165] width 134 height 16
type input "168"
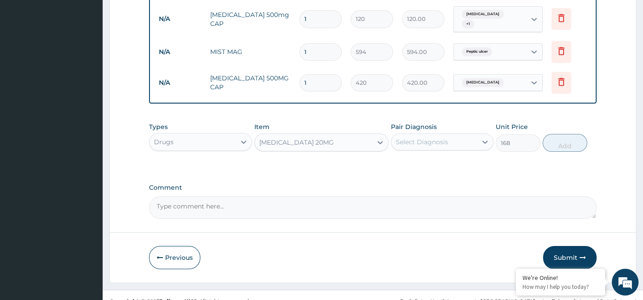
click at [451, 135] on div "Select Diagnosis" at bounding box center [434, 142] width 86 height 14
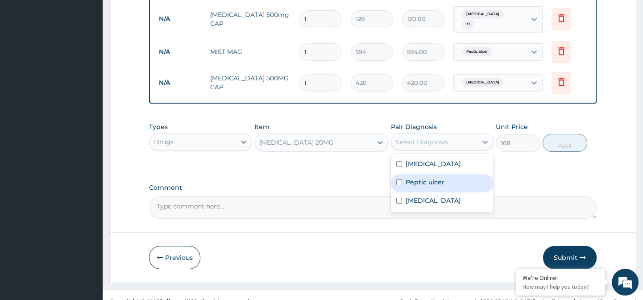
click at [434, 190] on div "Peptic ulcer" at bounding box center [442, 183] width 103 height 18
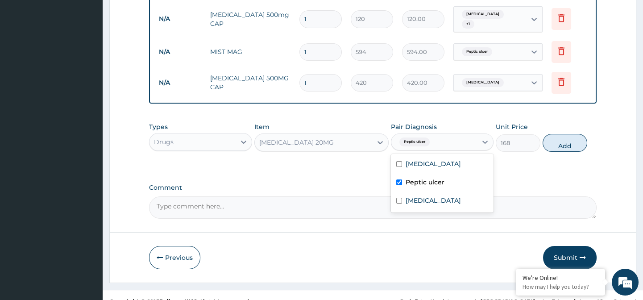
checkbox input "true"
drag, startPoint x: 566, startPoint y: 145, endPoint x: 553, endPoint y: 155, distance: 16.6
click at [567, 145] on button "Add" at bounding box center [565, 143] width 45 height 18
type input "0"
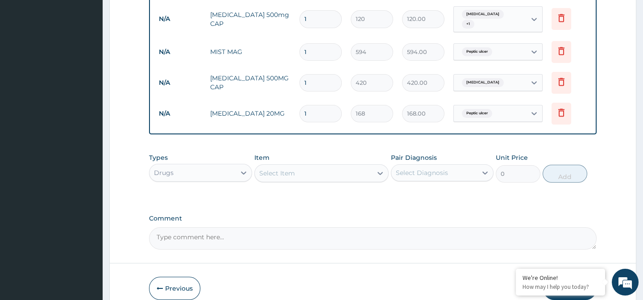
scroll to position [588, 0]
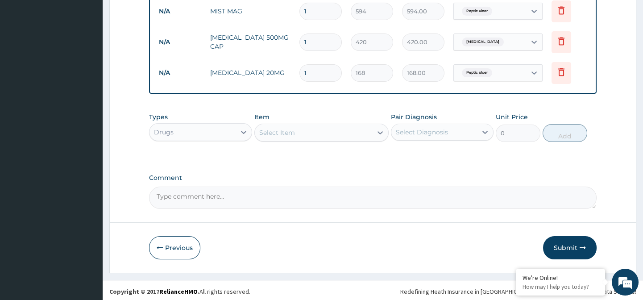
click at [317, 134] on div "Select Item" at bounding box center [313, 132] width 117 height 14
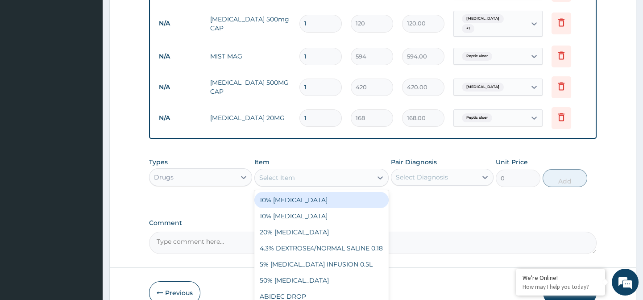
scroll to position [548, 0]
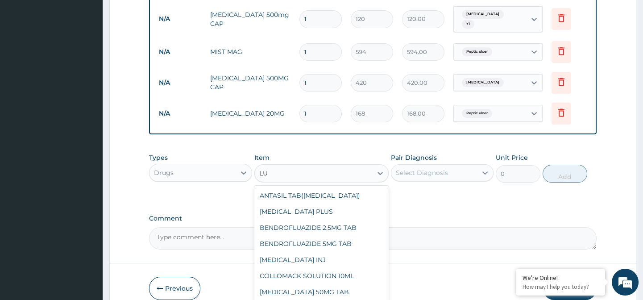
type input "L"
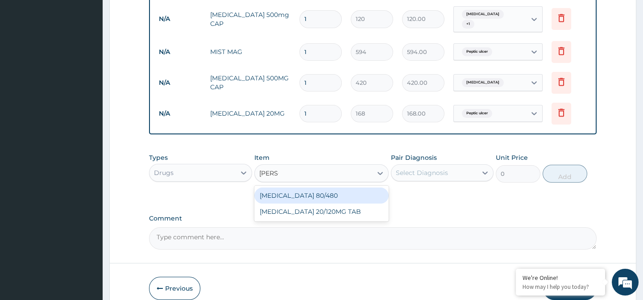
type input "COART"
click at [323, 197] on div "COARTEM 80/480" at bounding box center [321, 195] width 134 height 16
type input "348"
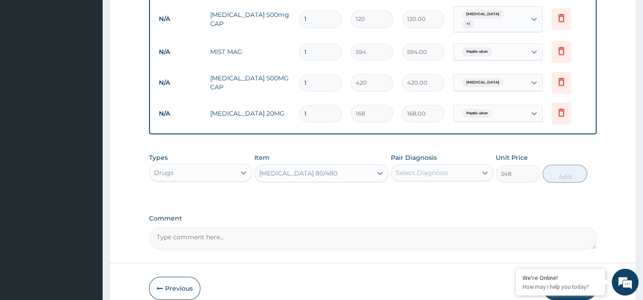
click at [406, 168] on div "Select Diagnosis" at bounding box center [422, 172] width 52 height 9
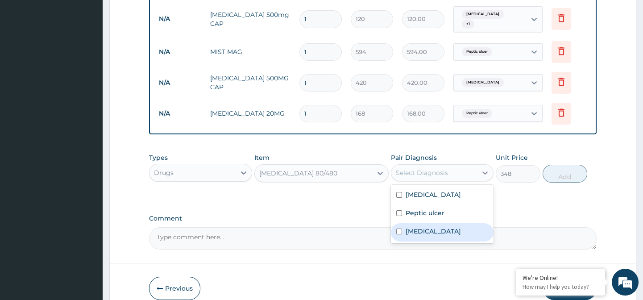
click at [418, 228] on label "Malaria" at bounding box center [433, 231] width 55 height 9
checkbox input "true"
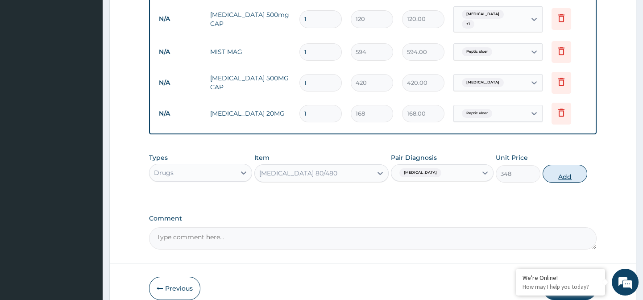
click at [558, 174] on button "Add" at bounding box center [565, 174] width 45 height 18
type input "0"
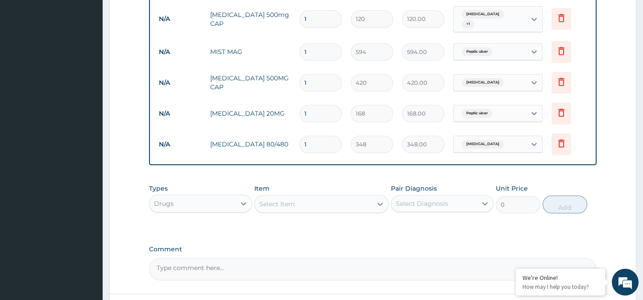
click at [361, 204] on div "Select Item" at bounding box center [313, 204] width 117 height 14
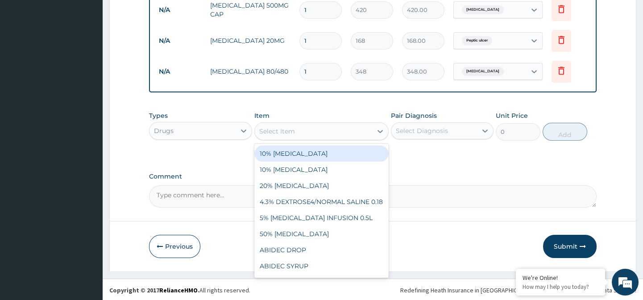
scroll to position [621, 0]
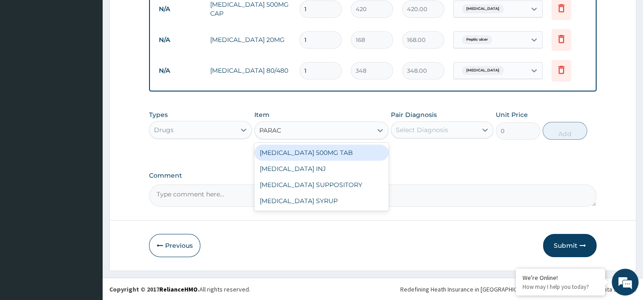
type input "PARACE"
click at [326, 149] on div "PARACETAMOL 500MG TAB" at bounding box center [321, 153] width 134 height 16
type input "72"
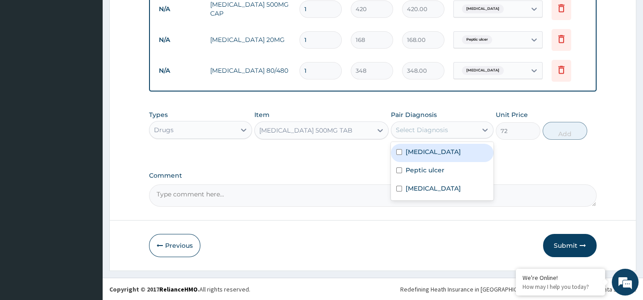
click at [461, 132] on div "Select Diagnosis" at bounding box center [434, 130] width 86 height 14
click at [455, 145] on div "Typhoid fever" at bounding box center [442, 153] width 103 height 18
checkbox input "true"
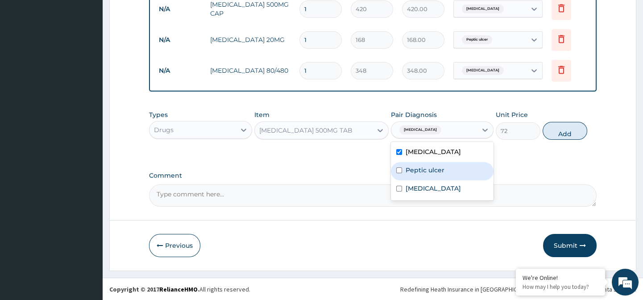
click at [446, 172] on div "Peptic ulcer" at bounding box center [442, 171] width 103 height 18
checkbox input "true"
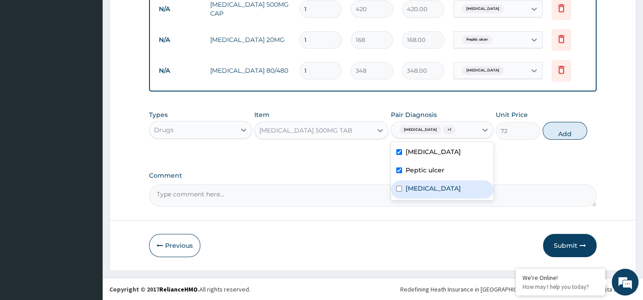
click at [446, 183] on div "Malaria" at bounding box center [442, 189] width 103 height 18
checkbox input "true"
click at [561, 132] on button "Add" at bounding box center [565, 131] width 45 height 18
type input "0"
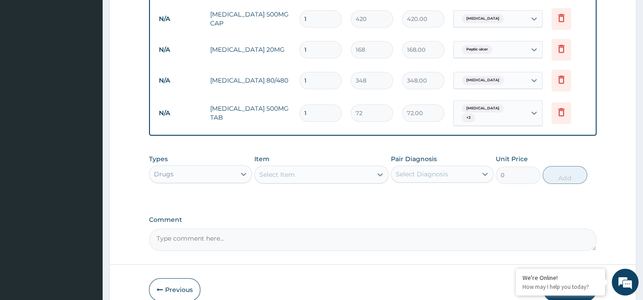
scroll to position [531, 0]
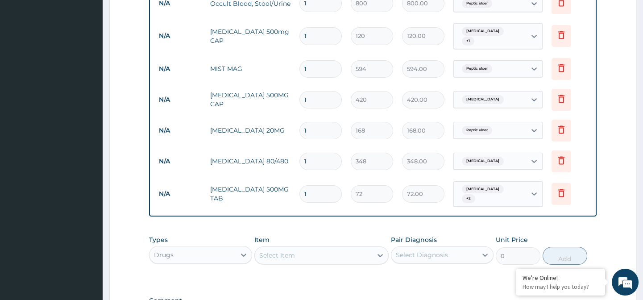
type input "18"
type input "1296.00"
type input "18"
click at [316, 157] on input "1" at bounding box center [321, 161] width 42 height 17
type input "0.00"
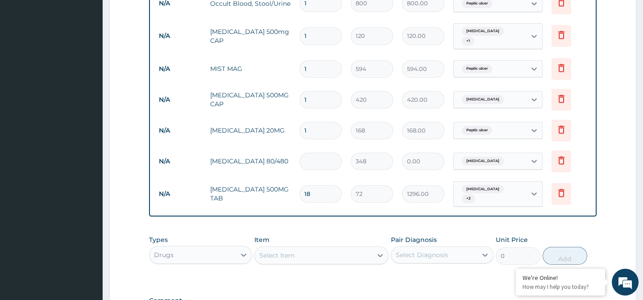
type input "6"
type input "2088.00"
type input "6"
click at [324, 122] on input "1" at bounding box center [321, 130] width 42 height 17
type input "10"
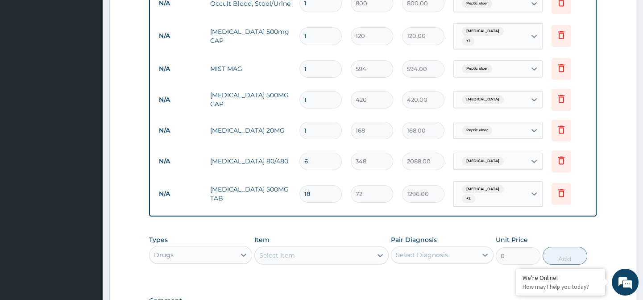
type input "1680.00"
type input "10"
click at [324, 91] on input "1" at bounding box center [321, 99] width 42 height 17
type input "10"
type input "4200.00"
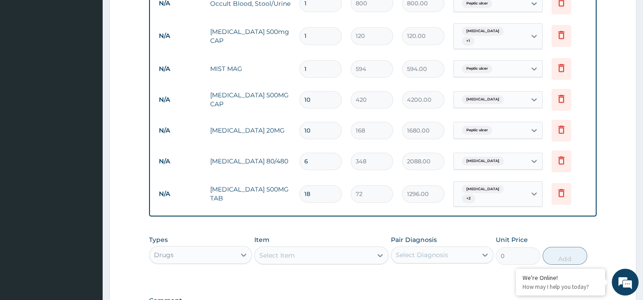
type input "12"
type input "5040.00"
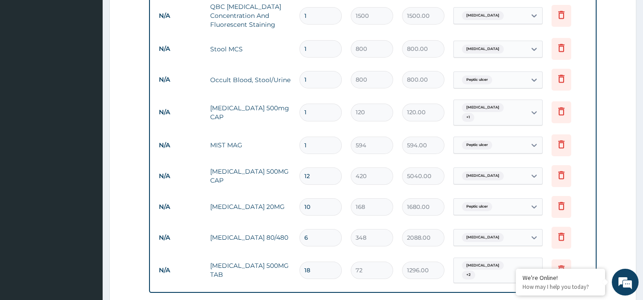
scroll to position [449, 0]
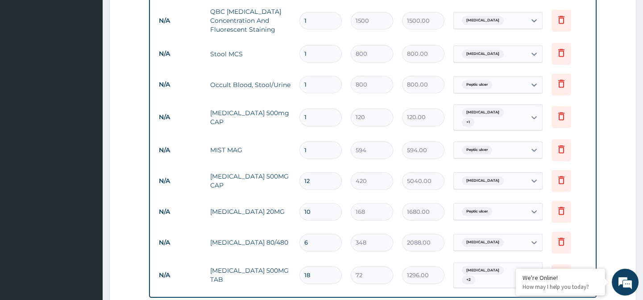
type input "12"
click at [319, 111] on input "1" at bounding box center [321, 116] width 42 height 17
type input "0.00"
type input "2"
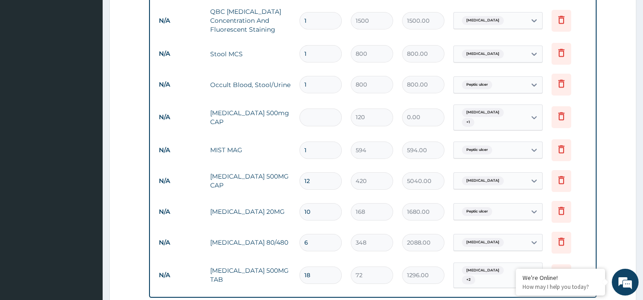
type input "240.00"
type input "20"
type input "2400.00"
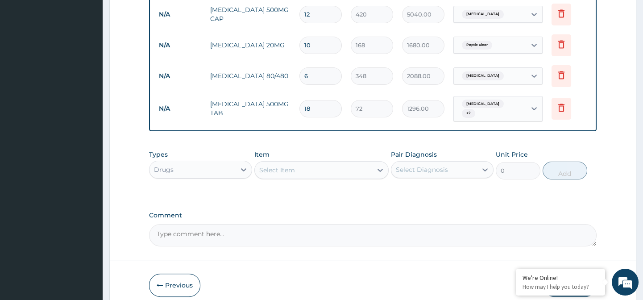
scroll to position [652, 0]
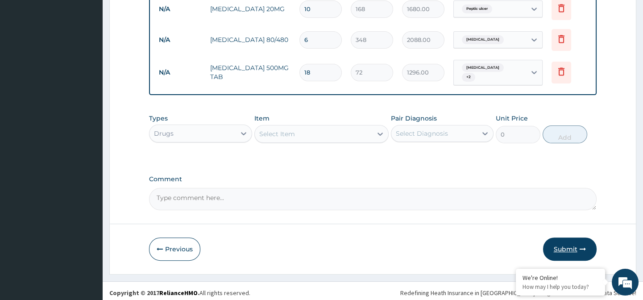
type input "20"
drag, startPoint x: 566, startPoint y: 246, endPoint x: 547, endPoint y: 245, distance: 18.8
click at [566, 246] on button "Submit" at bounding box center [570, 248] width 54 height 23
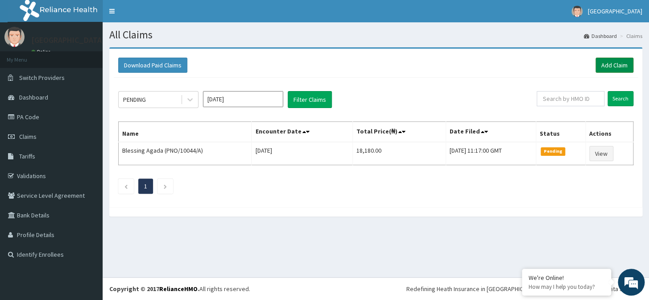
click at [623, 61] on link "Add Claim" at bounding box center [615, 65] width 38 height 15
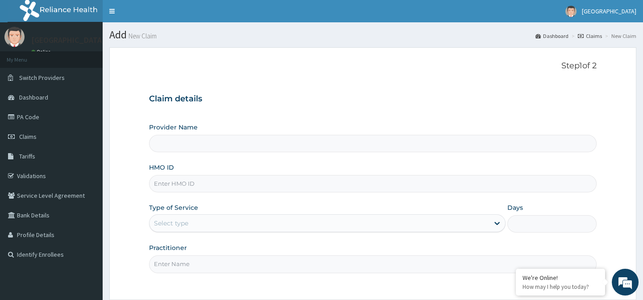
click at [204, 183] on input "HMO ID" at bounding box center [372, 183] width 447 height 17
type input "[GEOGRAPHIC_DATA], [GEOGRAPHIC_DATA]"
paste input "XIA/10956/A"
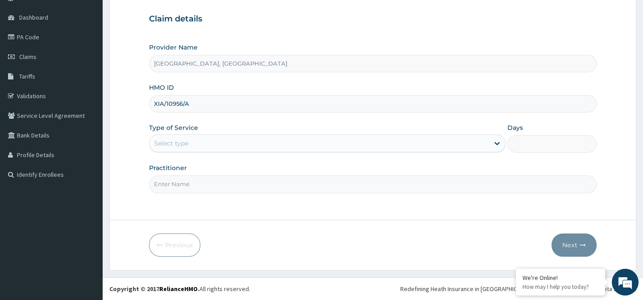
type input "XIA/10956/A"
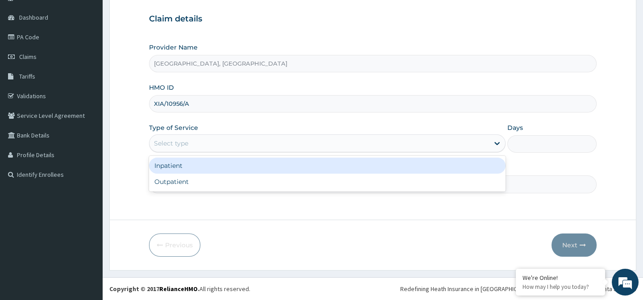
click at [374, 143] on div "Select type" at bounding box center [320, 143] width 340 height 14
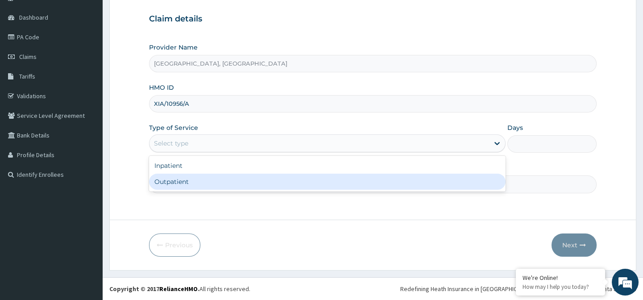
click at [369, 174] on div "Outpatient" at bounding box center [327, 182] width 357 height 16
type input "1"
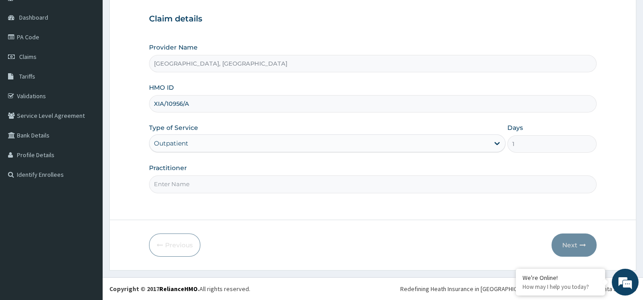
drag, startPoint x: 335, startPoint y: 185, endPoint x: 306, endPoint y: 196, distance: 30.8
click at [335, 185] on input "Practitioner" at bounding box center [372, 183] width 447 height 17
type input "DR. KEN"
click at [568, 245] on button "Next" at bounding box center [574, 244] width 45 height 23
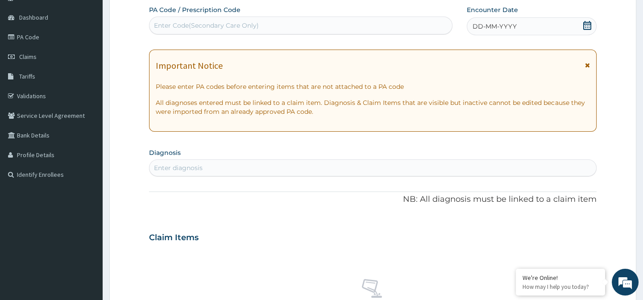
scroll to position [0, 0]
click at [538, 29] on div "DD-MM-YYYY" at bounding box center [532, 26] width 130 height 18
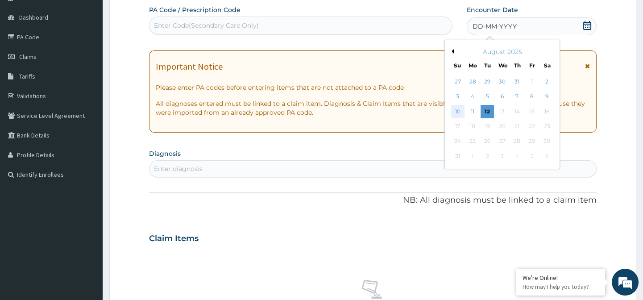
click at [458, 110] on div "10" at bounding box center [457, 111] width 13 height 13
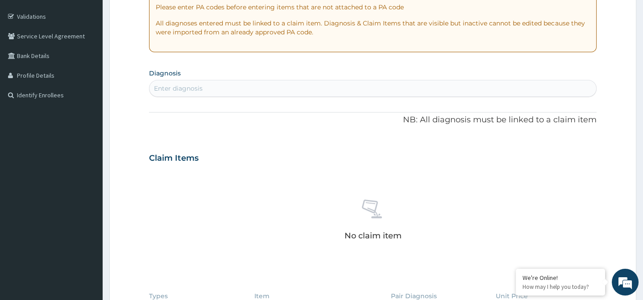
scroll to position [161, 0]
click at [325, 80] on div "Enter diagnosis" at bounding box center [373, 87] width 446 height 14
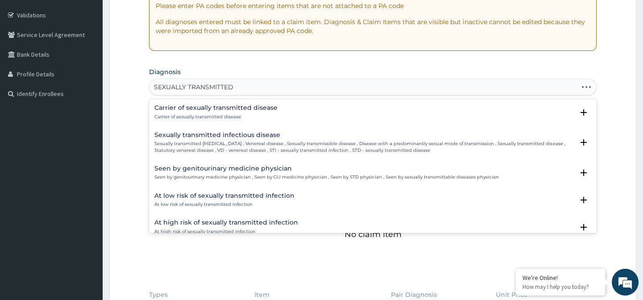
type input "SEXUALLY TRANSMITTED"
click at [321, 137] on h4 "Sexually transmitted infectious disease" at bounding box center [363, 135] width 419 height 7
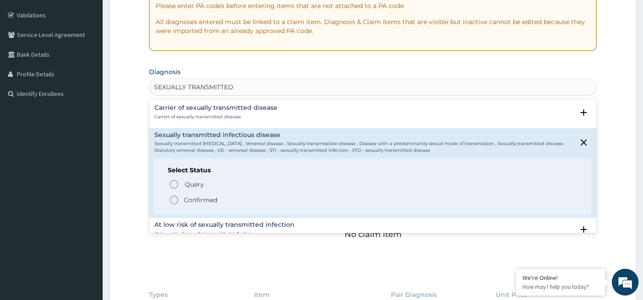
click at [266, 204] on span "Confirmed" at bounding box center [373, 200] width 409 height 11
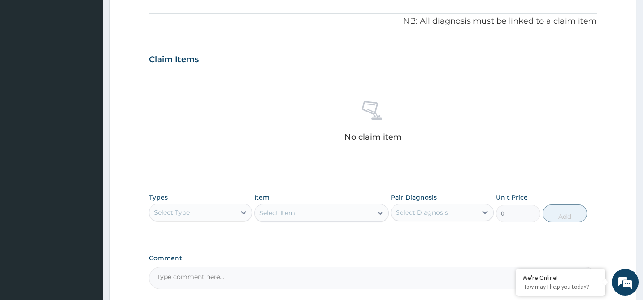
scroll to position [283, 0]
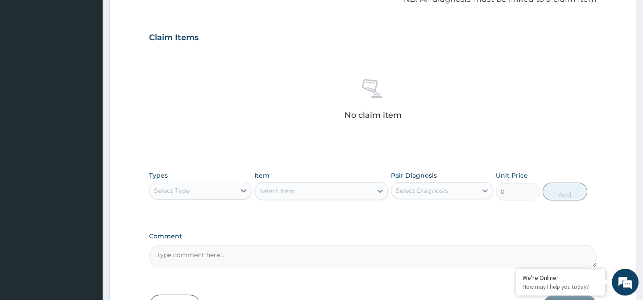
click at [175, 187] on div "Select Type" at bounding box center [172, 190] width 36 height 9
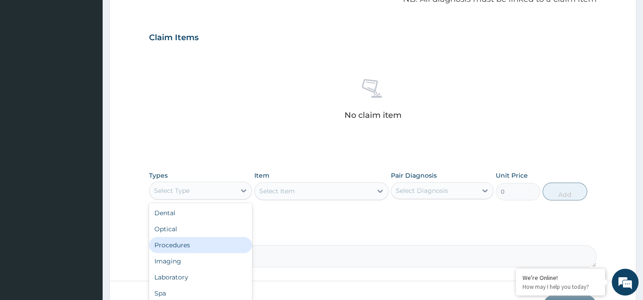
click at [190, 239] on div "Procedures" at bounding box center [200, 245] width 103 height 16
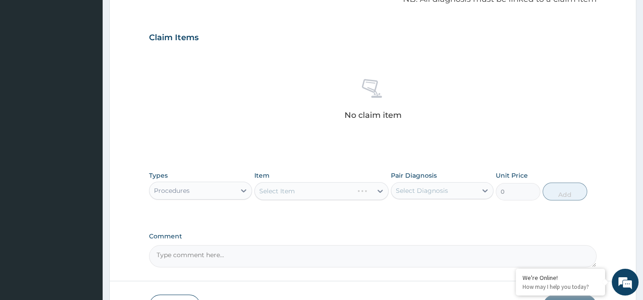
click at [297, 187] on div "Select Item" at bounding box center [321, 191] width 134 height 18
click at [386, 189] on div at bounding box center [380, 191] width 16 height 16
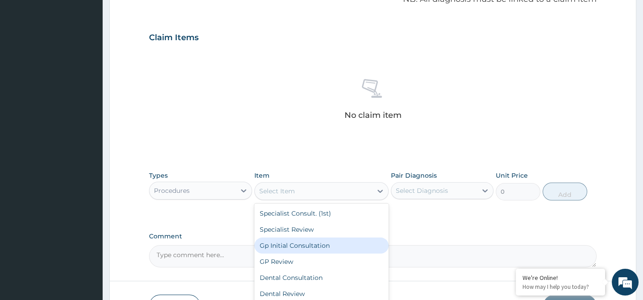
click at [319, 241] on div "Gp Initial Consultation" at bounding box center [321, 245] width 134 height 16
type input "3000"
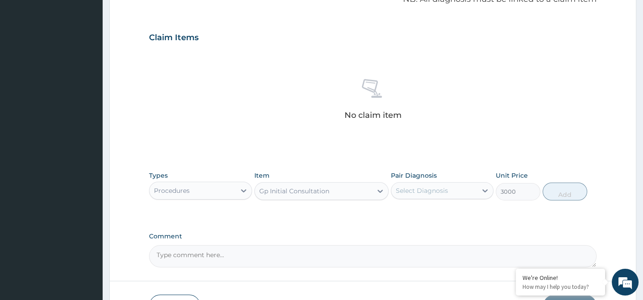
click at [416, 184] on div "Select Diagnosis" at bounding box center [434, 190] width 86 height 14
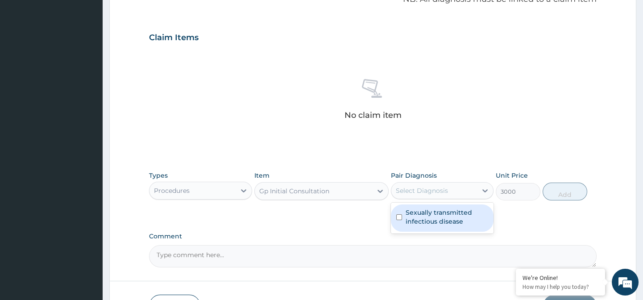
click at [422, 216] on label "Sexually transmitted infectious disease" at bounding box center [447, 217] width 83 height 18
checkbox input "true"
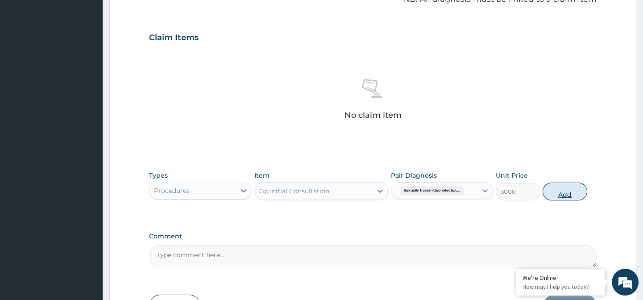
click at [568, 191] on button "Add" at bounding box center [565, 192] width 45 height 18
type input "0"
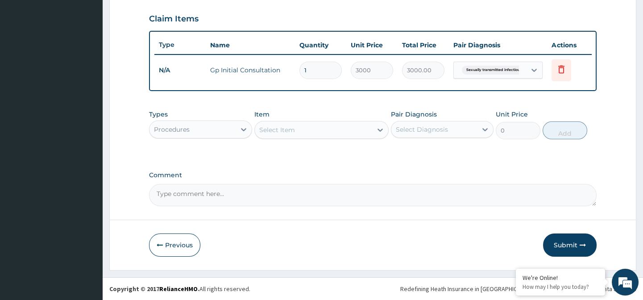
scroll to position [307, 0]
click at [210, 117] on div "Types Procedures" at bounding box center [200, 124] width 103 height 29
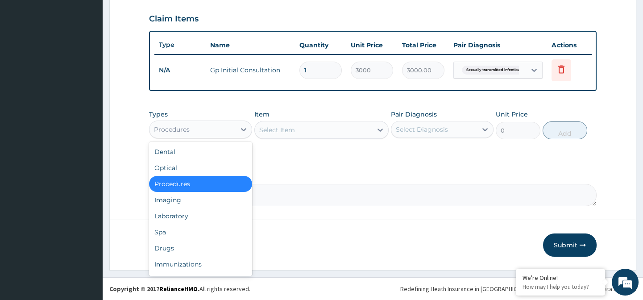
click at [212, 129] on div "Procedures" at bounding box center [193, 129] width 86 height 14
click at [197, 217] on div "Laboratory" at bounding box center [200, 216] width 103 height 16
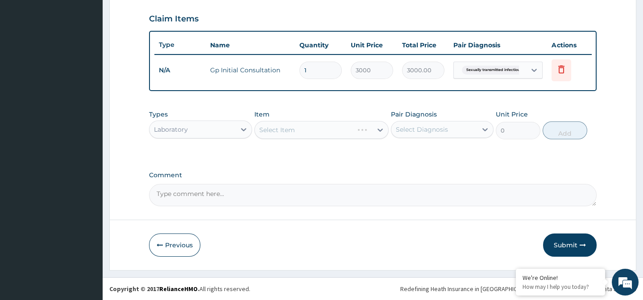
click at [281, 119] on div "Item Select Item" at bounding box center [321, 124] width 134 height 29
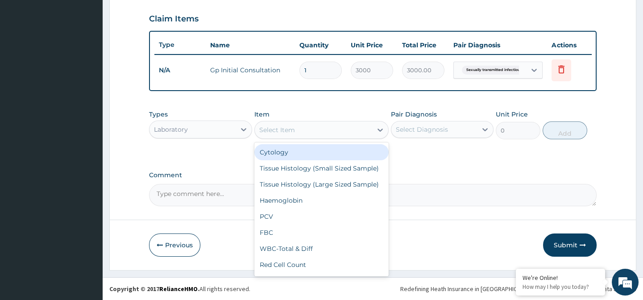
click at [316, 126] on div "Select Item" at bounding box center [313, 130] width 117 height 14
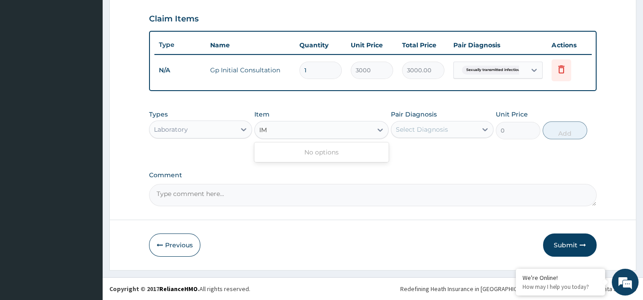
type input "I"
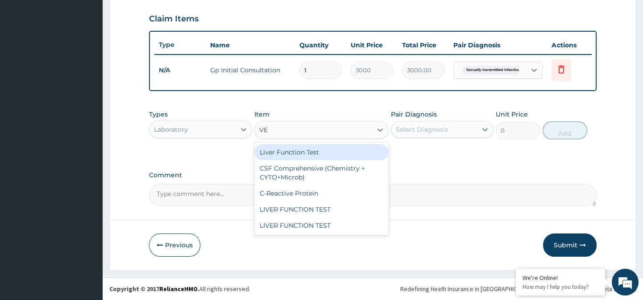
type input "V"
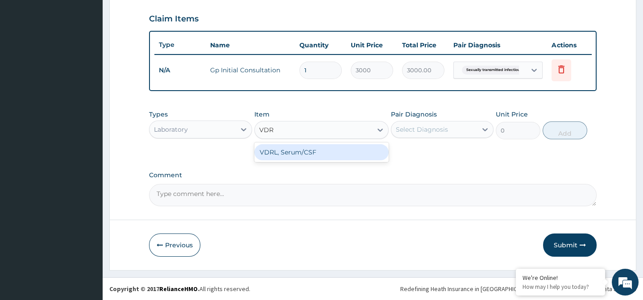
type input "VDRL"
click at [323, 152] on div "VDRL, Serum/CSF" at bounding box center [321, 152] width 134 height 16
type input "880"
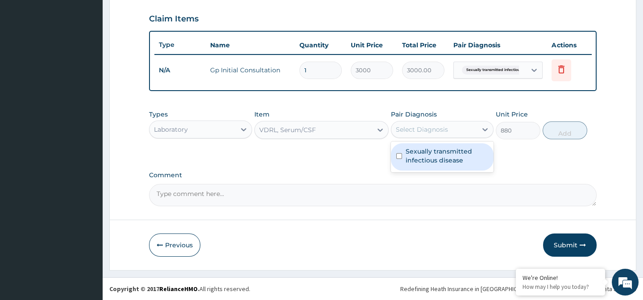
click at [439, 127] on div "Select Diagnosis" at bounding box center [422, 129] width 52 height 9
click at [436, 162] on label "Sexually transmitted infectious disease" at bounding box center [447, 156] width 83 height 18
checkbox input "true"
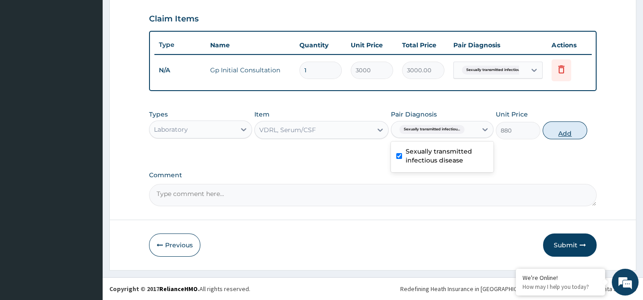
click at [562, 131] on button "Add" at bounding box center [565, 130] width 45 height 18
type input "0"
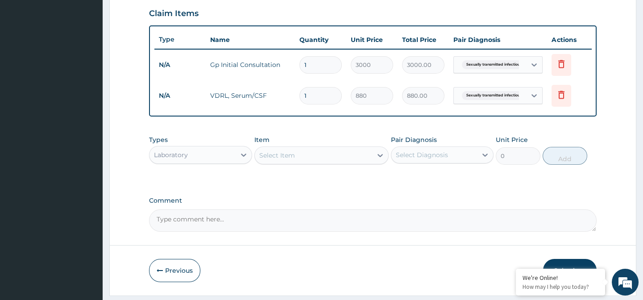
click at [304, 158] on div "Select Item" at bounding box center [313, 155] width 117 height 14
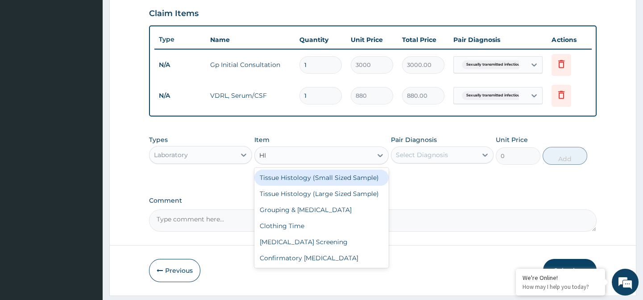
type input "HIV"
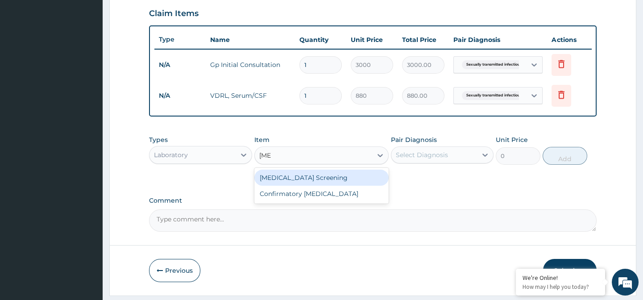
click at [312, 179] on div "HIV Screening" at bounding box center [321, 178] width 134 height 16
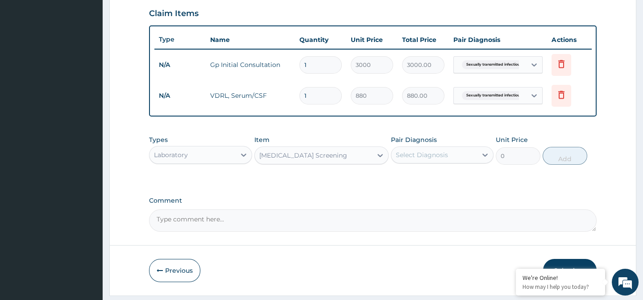
type input "1520"
click at [436, 159] on div "Select Diagnosis" at bounding box center [422, 154] width 52 height 9
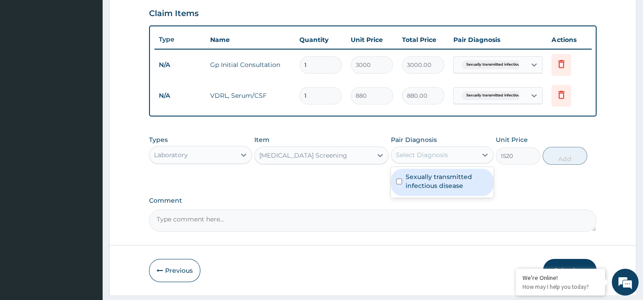
click at [438, 190] on label "Sexually transmitted infectious disease" at bounding box center [447, 181] width 83 height 18
checkbox input "true"
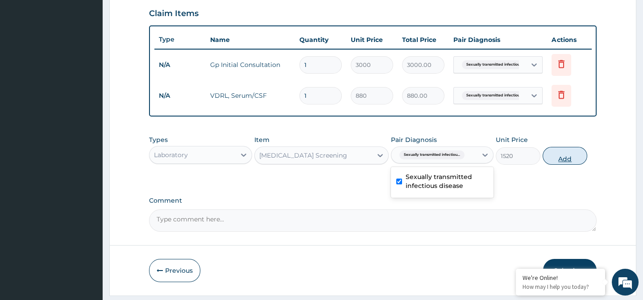
click at [565, 165] on button "Add" at bounding box center [565, 156] width 45 height 18
type input "0"
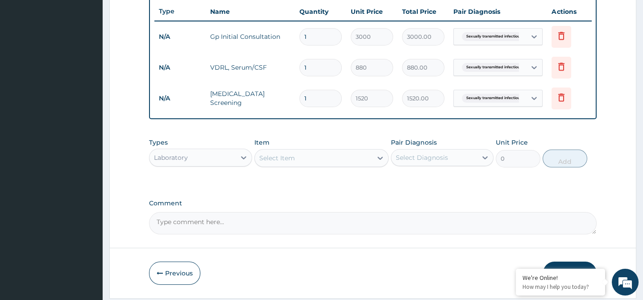
scroll to position [347, 0]
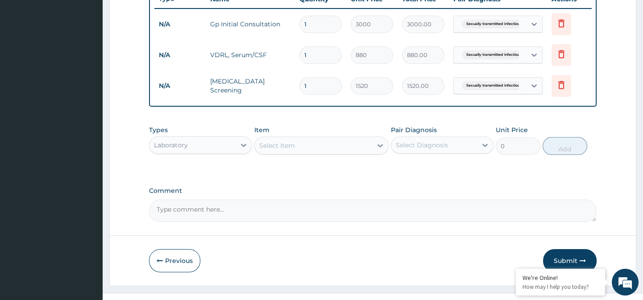
click at [223, 152] on div "Laboratory" at bounding box center [193, 145] width 86 height 14
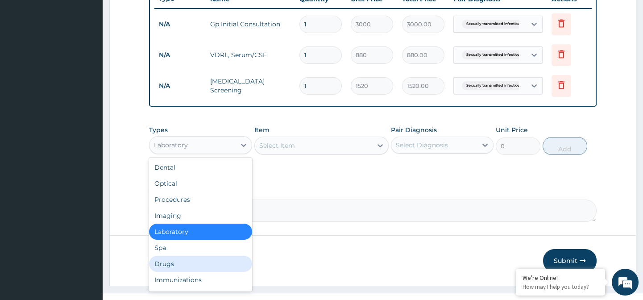
click at [195, 269] on div "Drugs" at bounding box center [200, 264] width 103 height 16
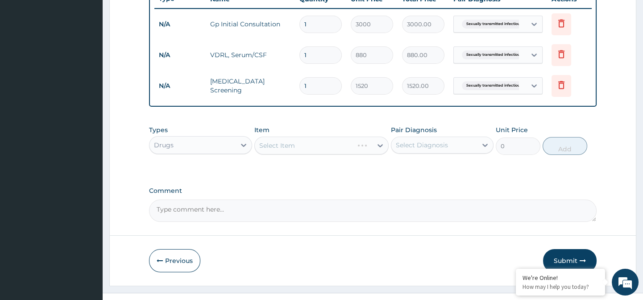
click at [286, 147] on div "Select Item" at bounding box center [321, 146] width 134 height 18
click at [373, 150] on div at bounding box center [380, 145] width 16 height 16
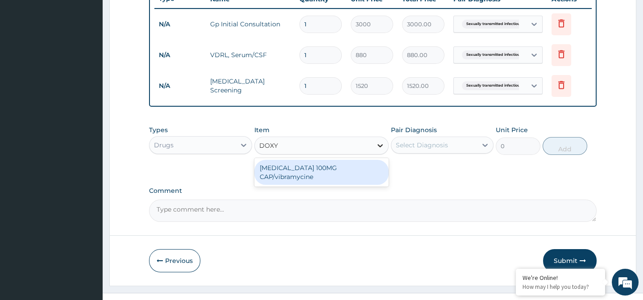
type input "DOXYC"
click at [365, 175] on div "DOXYCYCLINE 100MG CAP/vibramycine" at bounding box center [321, 172] width 134 height 25
type input "108"
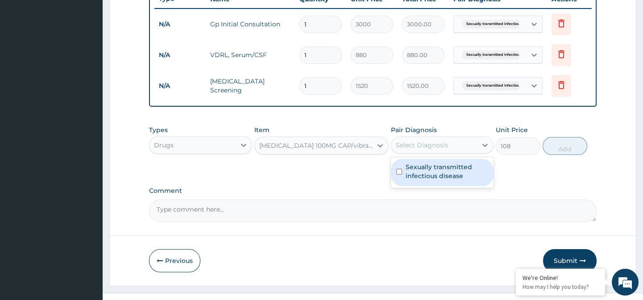
click at [428, 152] on div "Select Diagnosis" at bounding box center [434, 145] width 86 height 14
click at [424, 180] on label "Sexually transmitted infectious disease" at bounding box center [447, 171] width 83 height 18
checkbox input "true"
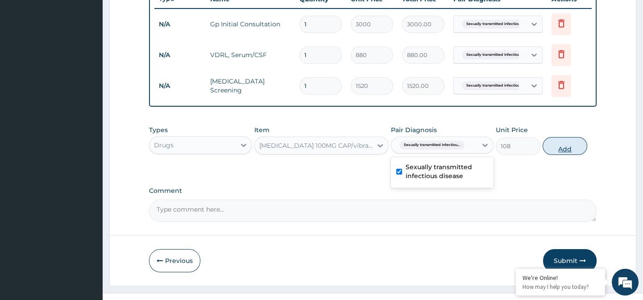
click at [565, 155] on button "Add" at bounding box center [565, 146] width 45 height 18
type input "0"
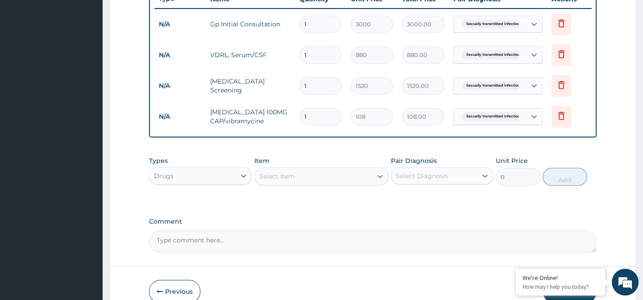
drag, startPoint x: 322, startPoint y: 176, endPoint x: 318, endPoint y: 189, distance: 14.0
click at [322, 176] on div "Select Item" at bounding box center [313, 176] width 117 height 14
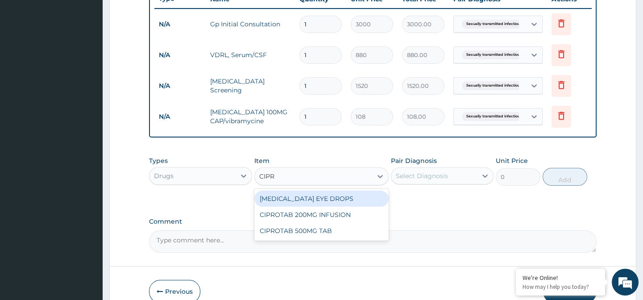
type input "CIPRO"
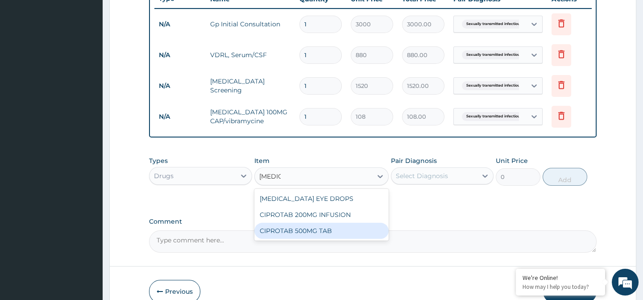
click at [325, 239] on div "CIPROTAB 500MG TAB" at bounding box center [321, 231] width 134 height 16
type input "330"
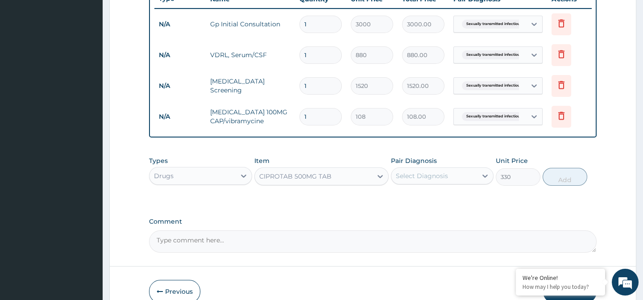
click at [437, 180] on div "Select Diagnosis" at bounding box center [422, 175] width 52 height 9
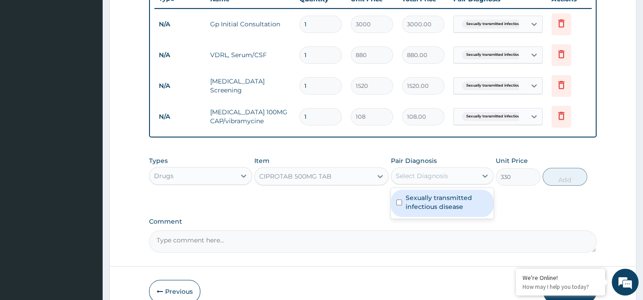
click at [441, 208] on label "Sexually transmitted infectious disease" at bounding box center [447, 202] width 83 height 18
checkbox input "true"
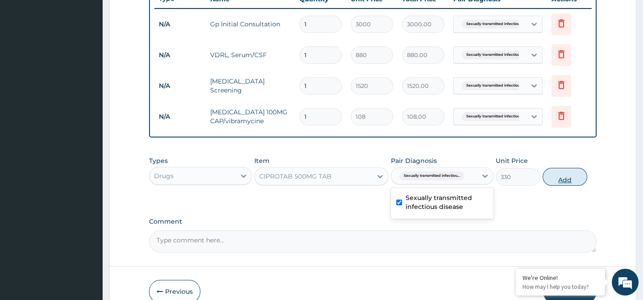
click at [561, 184] on button "Add" at bounding box center [565, 177] width 45 height 18
type input "0"
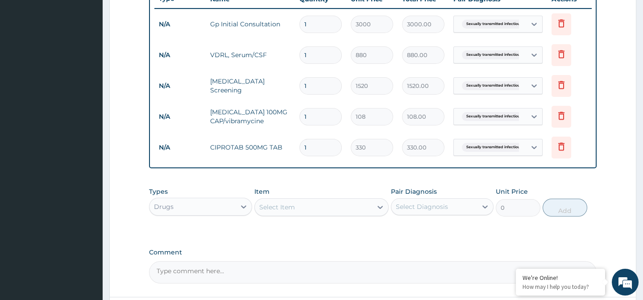
click at [270, 211] on div "Select Item" at bounding box center [277, 207] width 36 height 9
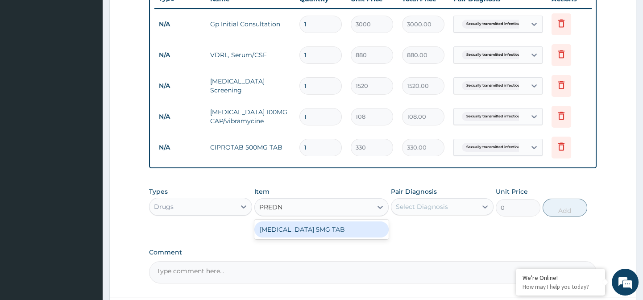
type input "PREDNI"
click at [277, 237] on div "PREDNISOLONE 5MG TAB" at bounding box center [321, 229] width 134 height 16
type input "90"
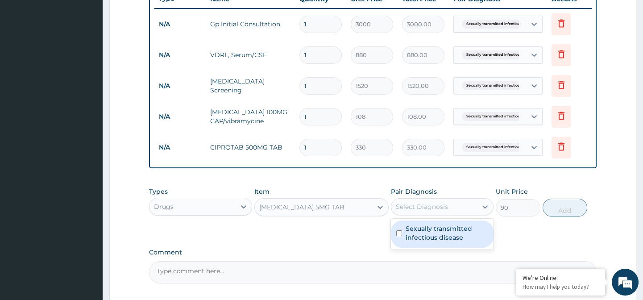
click at [436, 211] on div "Select Diagnosis" at bounding box center [422, 206] width 52 height 9
click at [439, 237] on label "Sexually transmitted infectious disease" at bounding box center [447, 233] width 83 height 18
checkbox input "true"
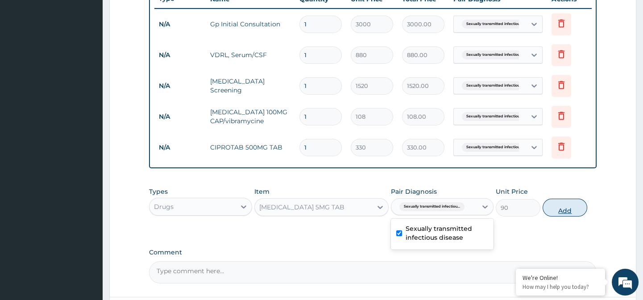
click at [565, 216] on button "Add" at bounding box center [565, 208] width 45 height 18
type input "0"
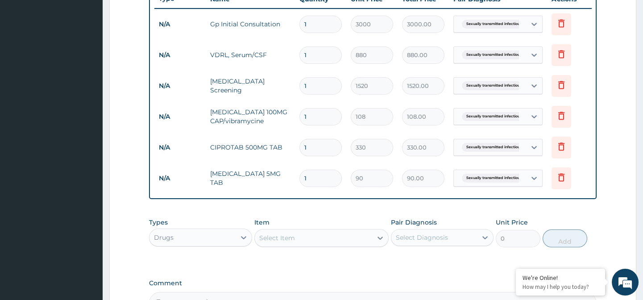
click at [328, 245] on div "Select Item" at bounding box center [313, 238] width 117 height 14
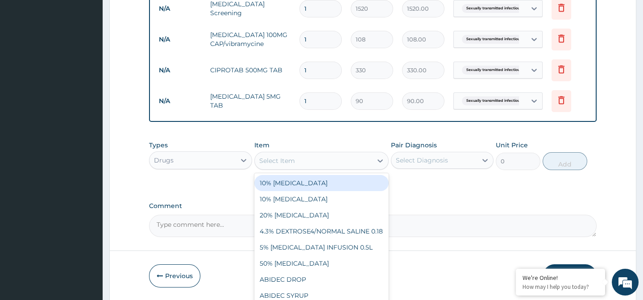
scroll to position [429, 0]
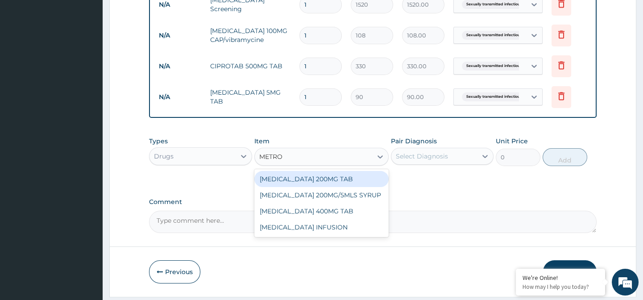
type input "METRON"
click at [335, 184] on div "METRONIDAZOLE 200MG TAB" at bounding box center [321, 179] width 134 height 16
type input "90"
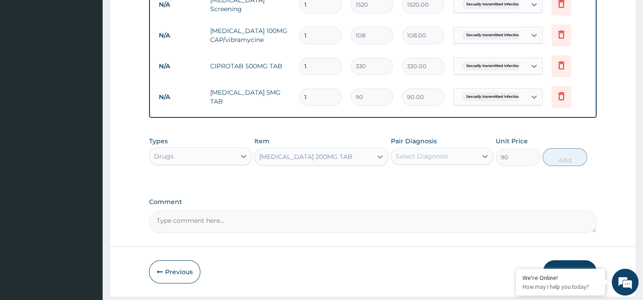
click at [422, 160] on div "Select Diagnosis" at bounding box center [422, 156] width 52 height 9
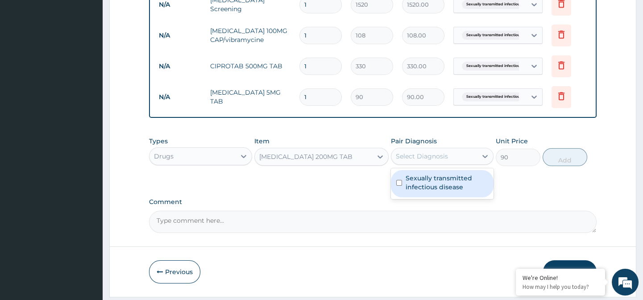
click at [420, 185] on label "Sexually transmitted infectious disease" at bounding box center [447, 183] width 83 height 18
checkbox input "true"
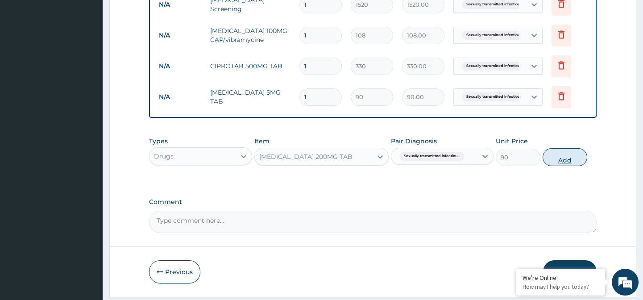
click at [560, 166] on button "Add" at bounding box center [565, 157] width 45 height 18
type input "0"
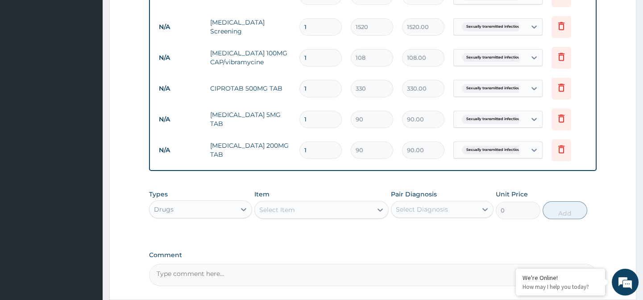
scroll to position [388, 0]
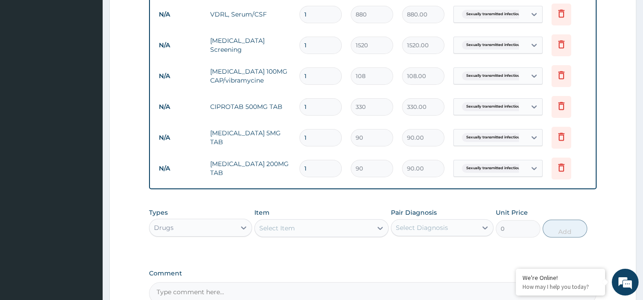
type input "0.00"
type input "3"
type input "270.00"
type input "30"
type input "2700.00"
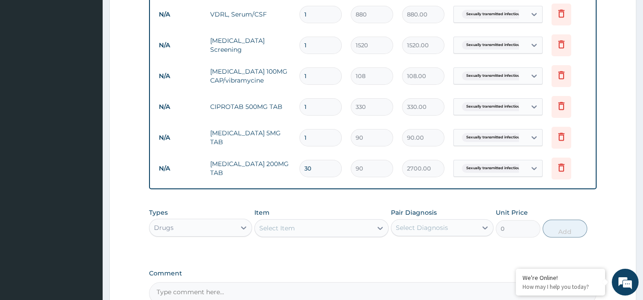
type input "30"
click at [326, 138] on input "1" at bounding box center [321, 137] width 42 height 17
type input "10"
type input "900.00"
type input "10"
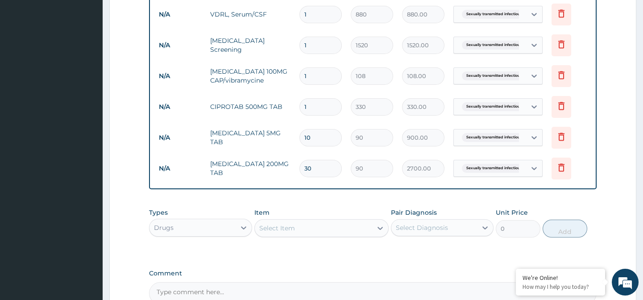
click at [318, 105] on input "1" at bounding box center [321, 106] width 42 height 17
type input "10"
type input "3300.00"
type input "10"
click at [310, 76] on input "1" at bounding box center [321, 75] width 42 height 17
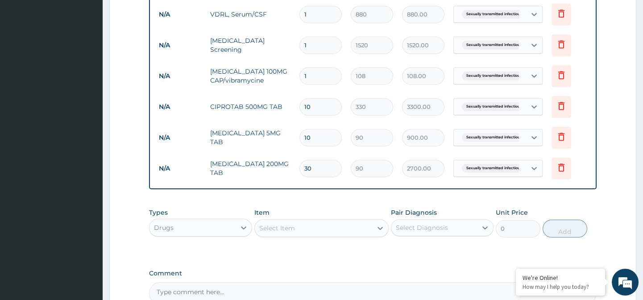
type input "14"
type input "1512.00"
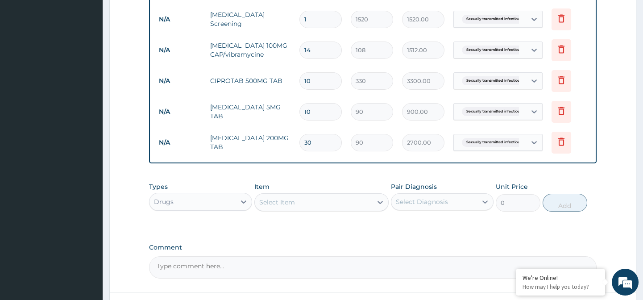
scroll to position [493, 0]
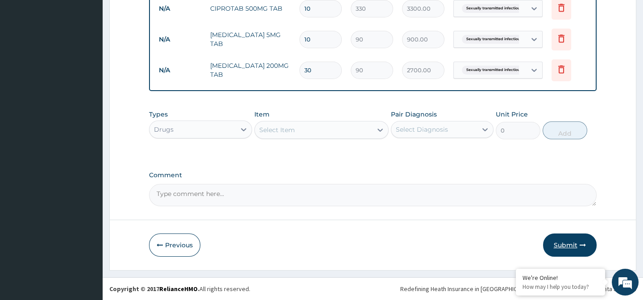
type input "14"
click at [559, 244] on button "Submit" at bounding box center [570, 244] width 54 height 23
